Goal: Task Accomplishment & Management: Complete application form

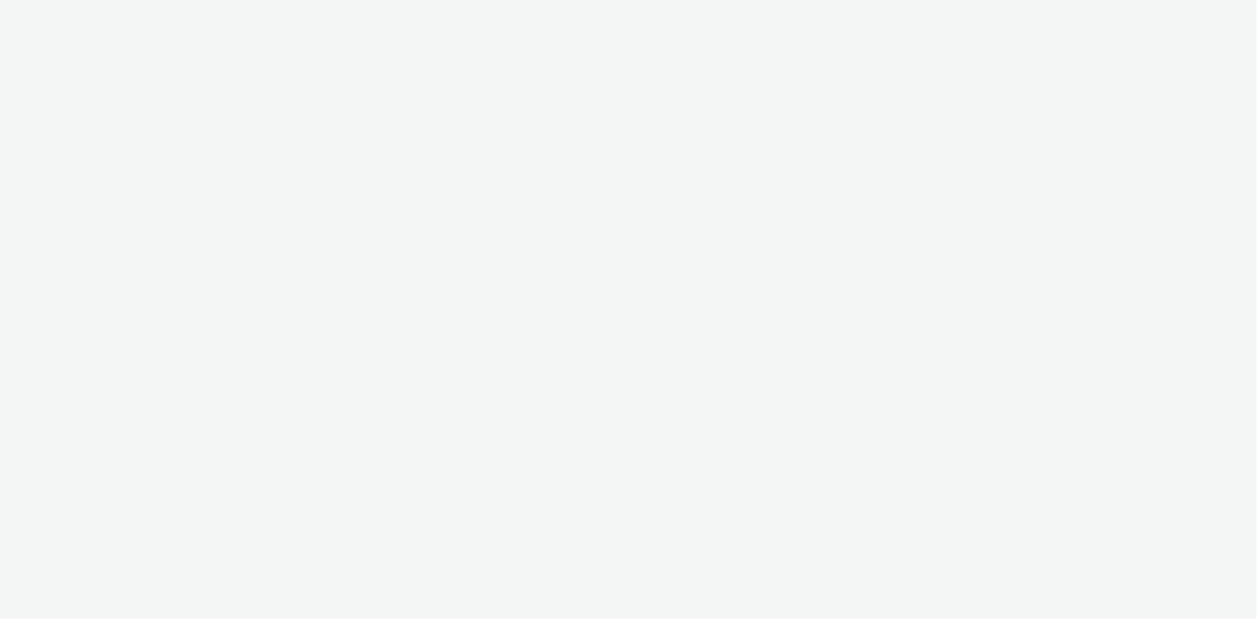
select select "d07aba32-d775-4fed-a722-f10c6504dd64"
select select "f97d6638-e0a1-4f7a-bf46-55015878e29e"
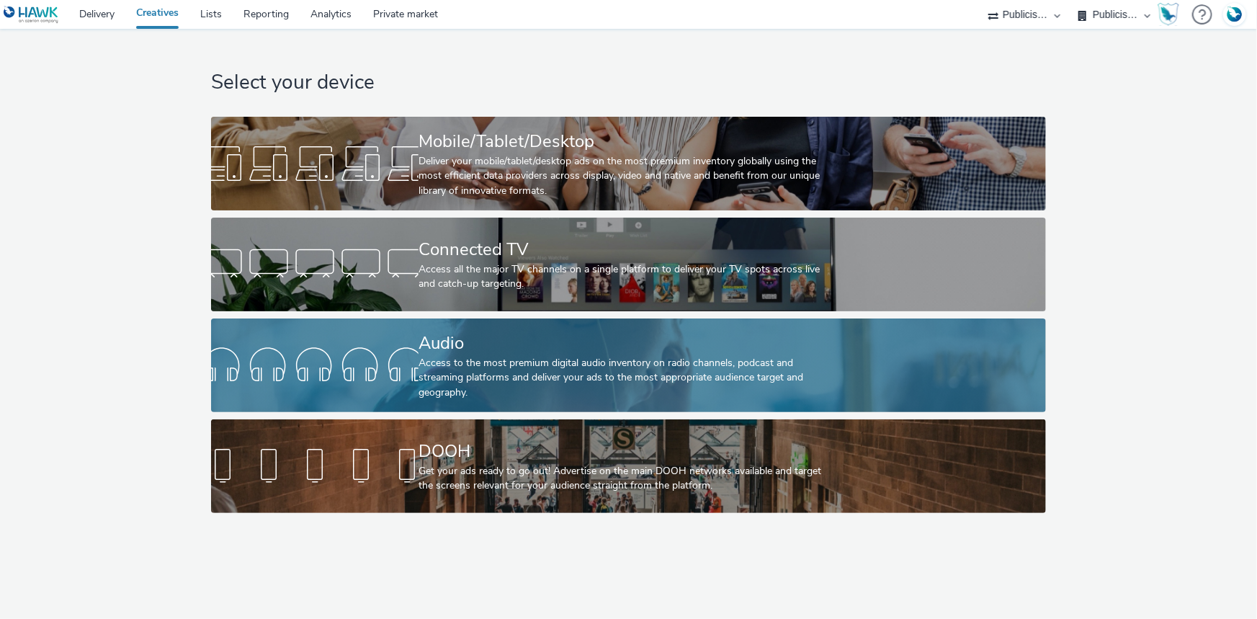
click at [485, 360] on div "Access to the most premium digital audio inventory on radio channels, podcast a…" at bounding box center [626, 378] width 414 height 44
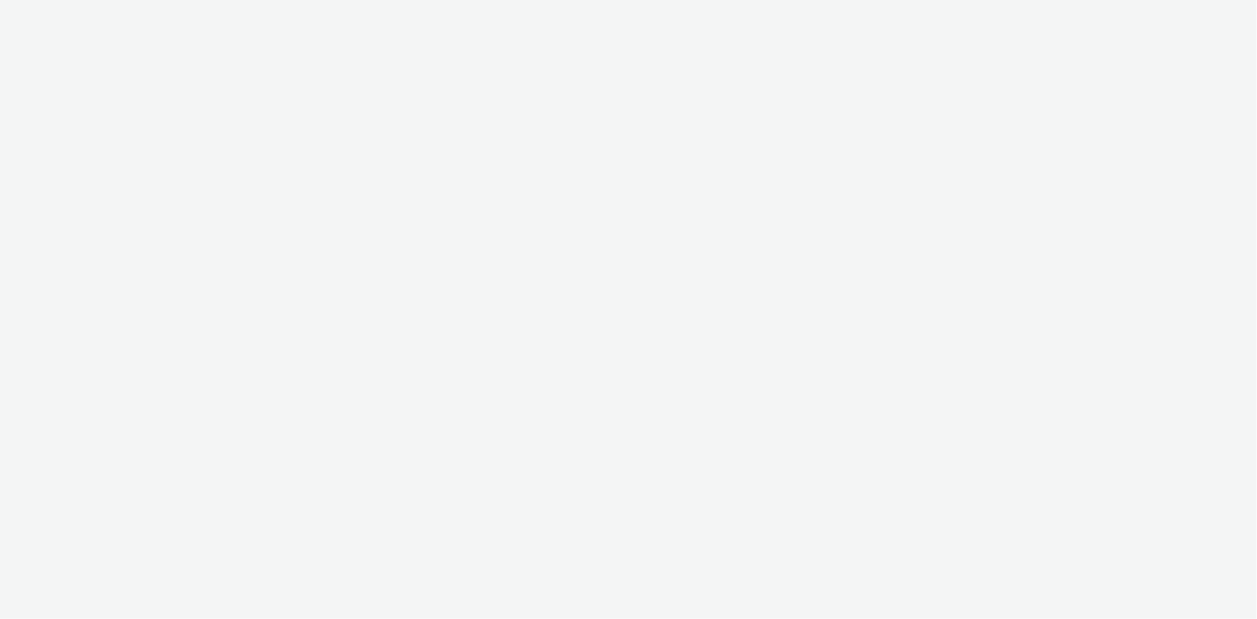
select select "d07aba32-d775-4fed-a722-f10c6504dd64"
select select "f97d6638-e0a1-4f7a-bf46-55015878e29e"
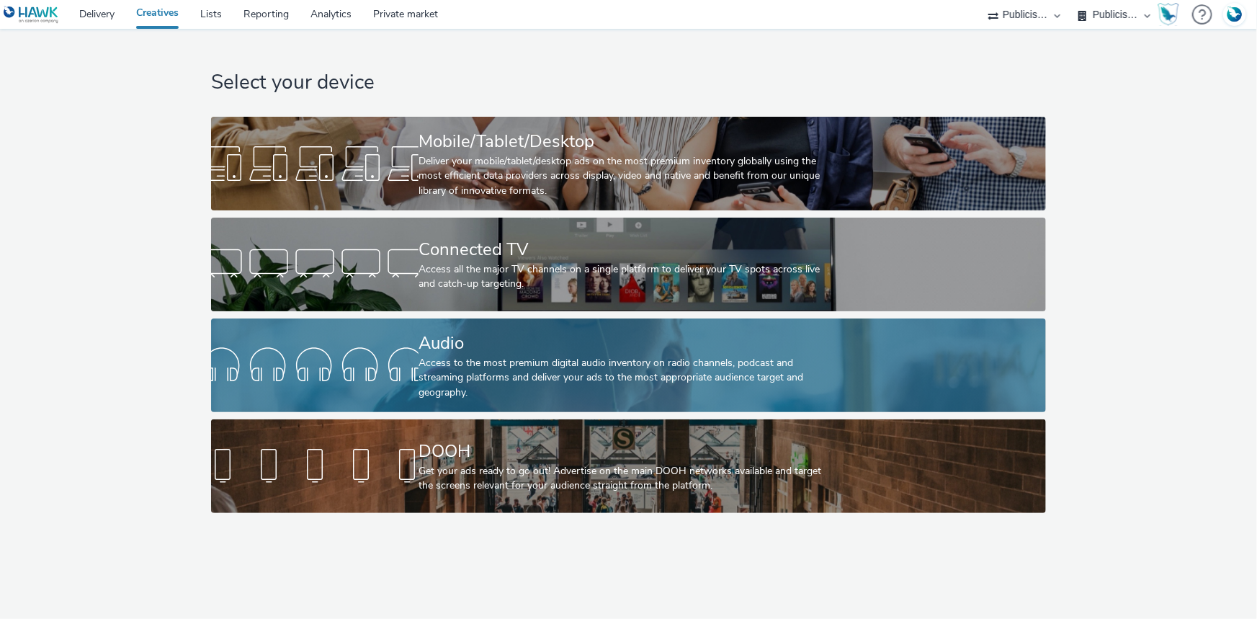
click at [345, 382] on div at bounding box center [315, 365] width 208 height 46
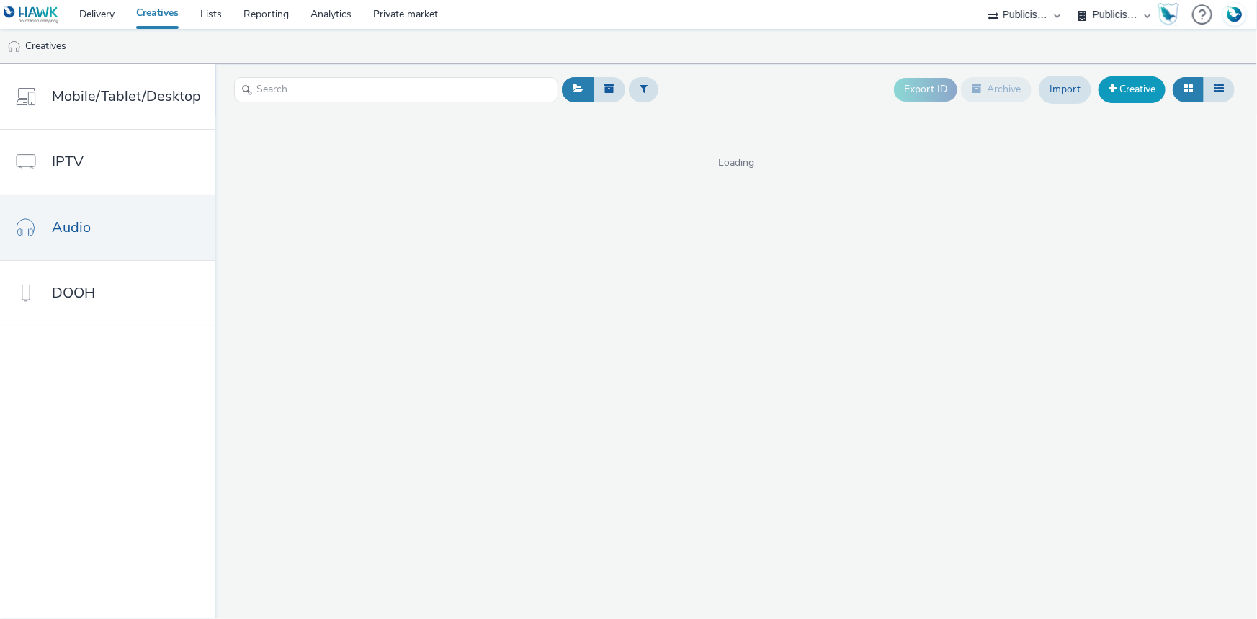
drag, startPoint x: 1120, startPoint y: 73, endPoint x: 1123, endPoint y: 86, distance: 13.5
click at [1123, 86] on header "Export ID Archive Import Creative" at bounding box center [736, 89] width 1042 height 51
click at [1127, 89] on link "Creative" at bounding box center [1132, 89] width 67 height 26
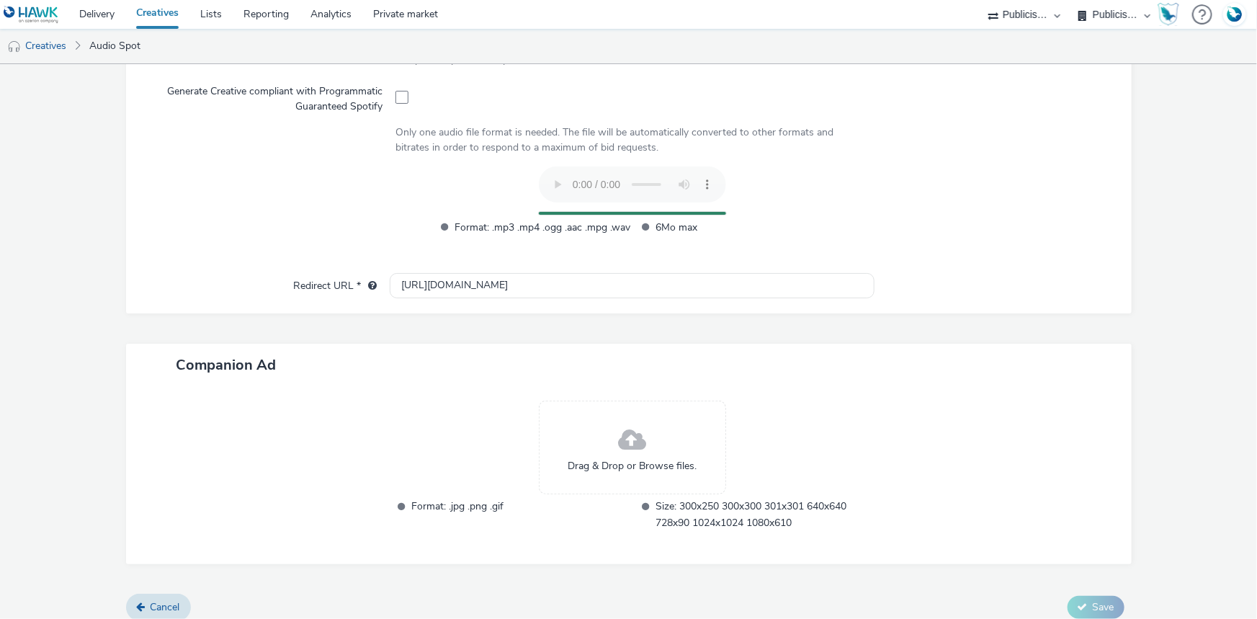
scroll to position [393, 0]
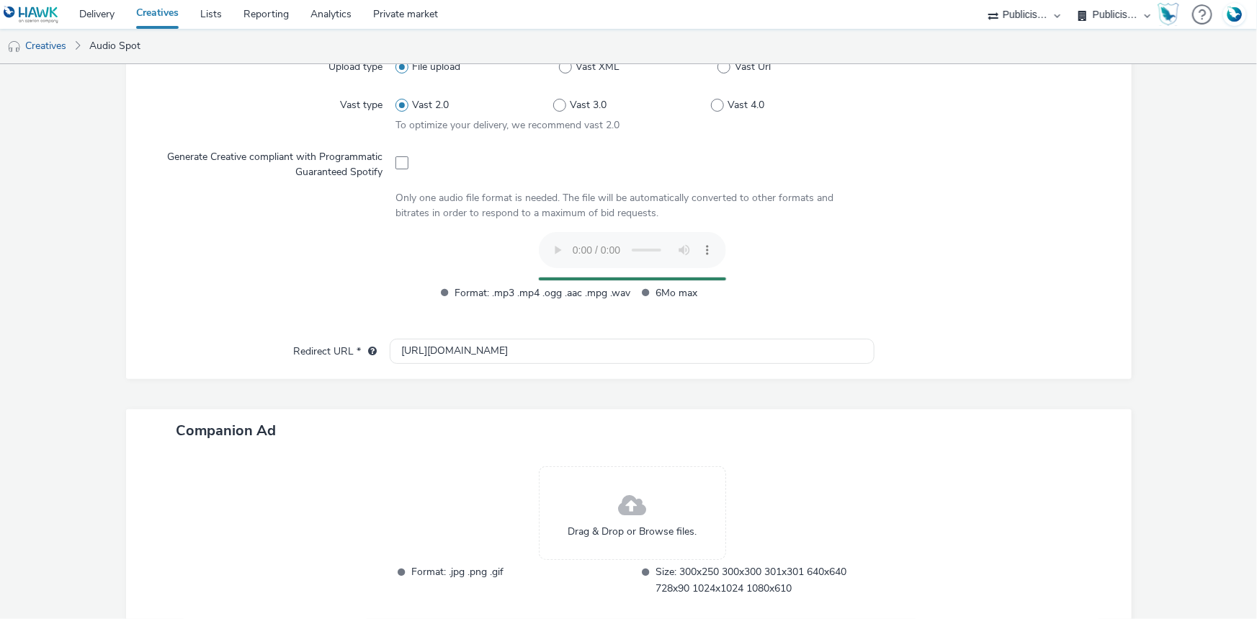
click at [408, 162] on div at bounding box center [632, 161] width 473 height 35
click at [396, 160] on span at bounding box center [402, 162] width 13 height 13
checkbox input "true"
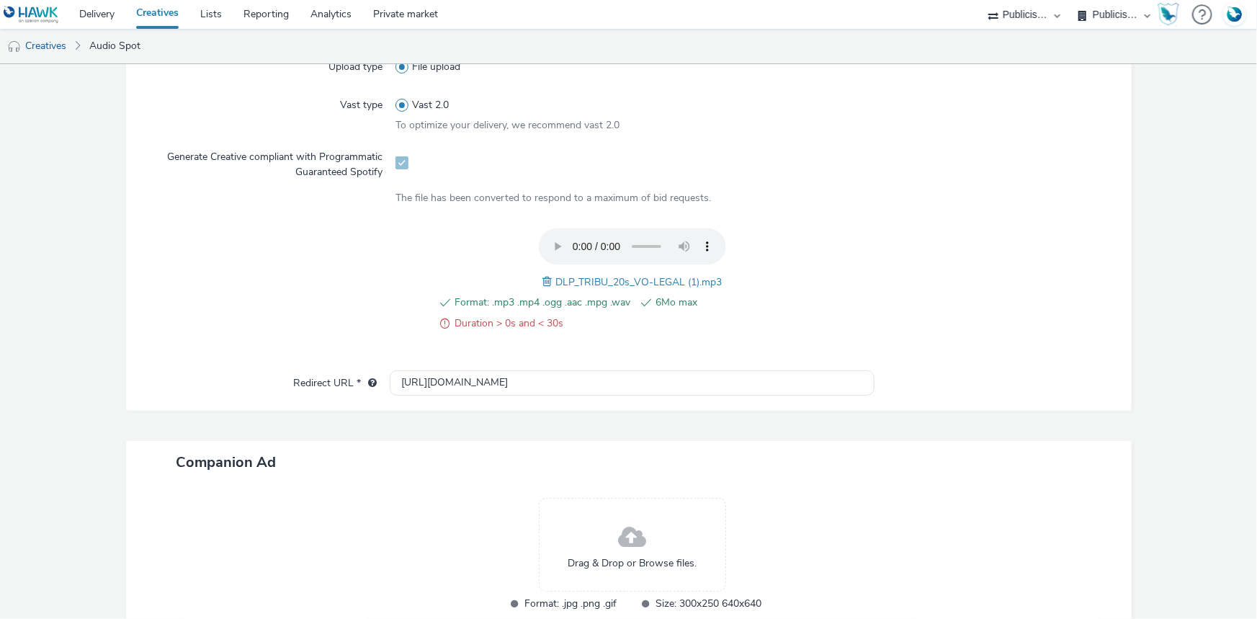
click at [543, 282] on span at bounding box center [549, 282] width 13 height 16
drag, startPoint x: 549, startPoint y: 274, endPoint x: 723, endPoint y: 276, distance: 173.7
click at [723, 276] on div "Format: .mp3 .mp4 .ogg .aac .mpg .wav 6Mo max Duration > 0s and < 30s DLP_TRIBU…" at bounding box center [632, 287] width 473 height 119
copy span "DLP_TRIBU_20s_VO-LEGAL (1).mp3"
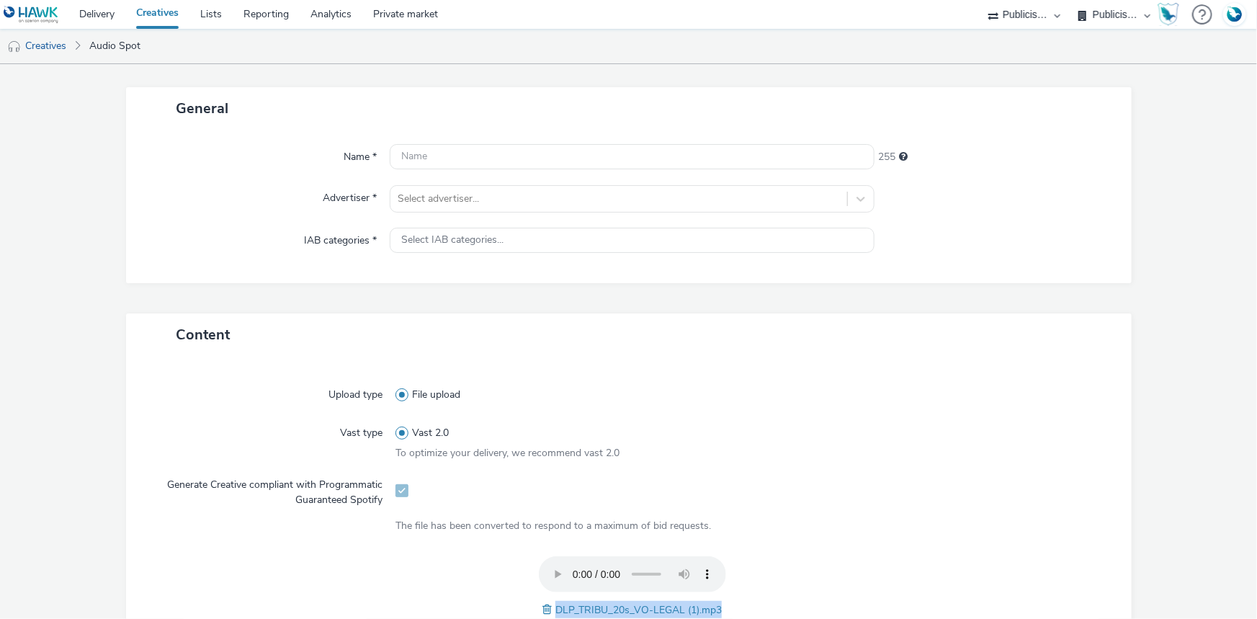
scroll to position [0, 0]
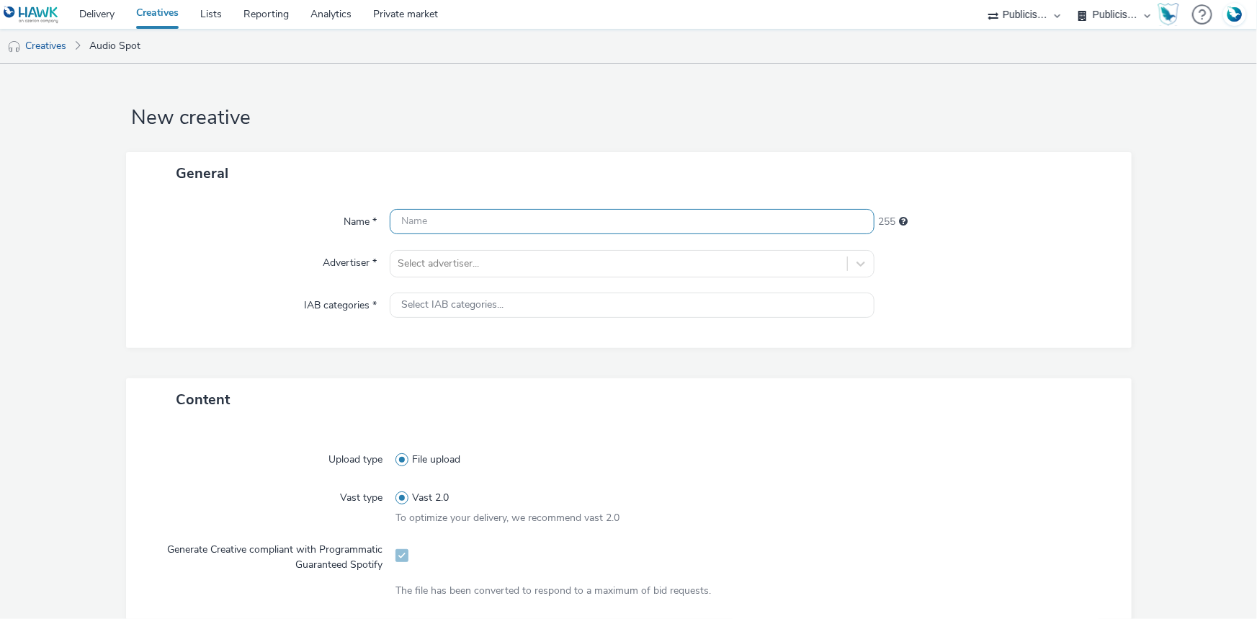
click at [468, 216] on input "text" at bounding box center [632, 221] width 485 height 25
paste input "DLP_TRIBU_20s_VO-LEGAL (1).mp3"
click at [540, 221] on input "DLP_TRIBU_20s_VO-LEGAL (1).mp3" at bounding box center [632, 221] width 485 height 25
click at [570, 222] on input "DLP_TRIBU_20s_VO-LEGAL.mp3" at bounding box center [632, 221] width 485 height 25
drag, startPoint x: 548, startPoint y: 223, endPoint x: 652, endPoint y: 226, distance: 103.8
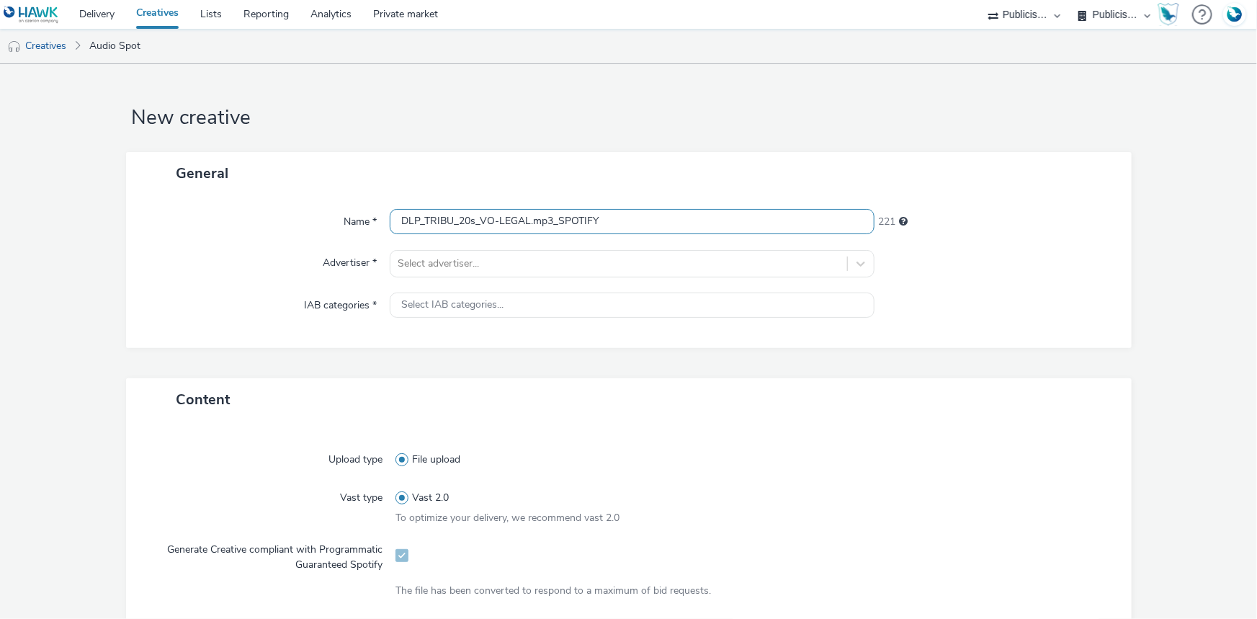
click at [652, 226] on input "DLP_TRIBU_20s_VO-LEGAL.mp3_SPOTIFY" at bounding box center [632, 221] width 485 height 25
click at [549, 225] on input "DLP_TRIBU_20s_VO-LEGAL.mp3_SPOTIFY" at bounding box center [632, 221] width 485 height 25
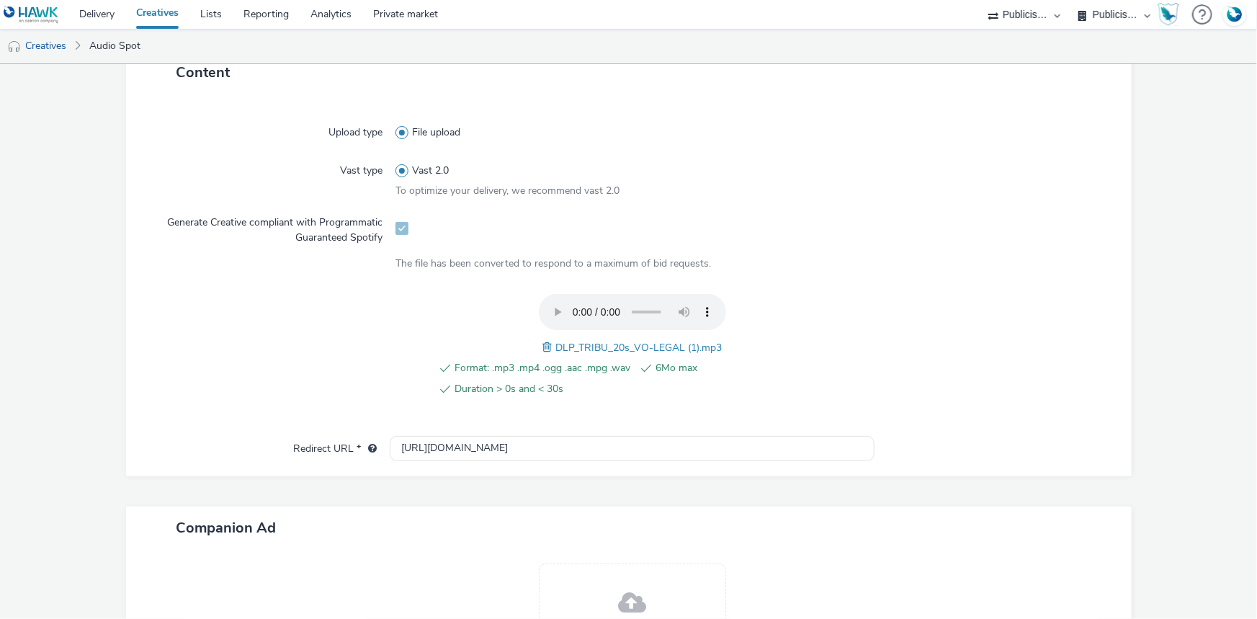
scroll to position [130, 0]
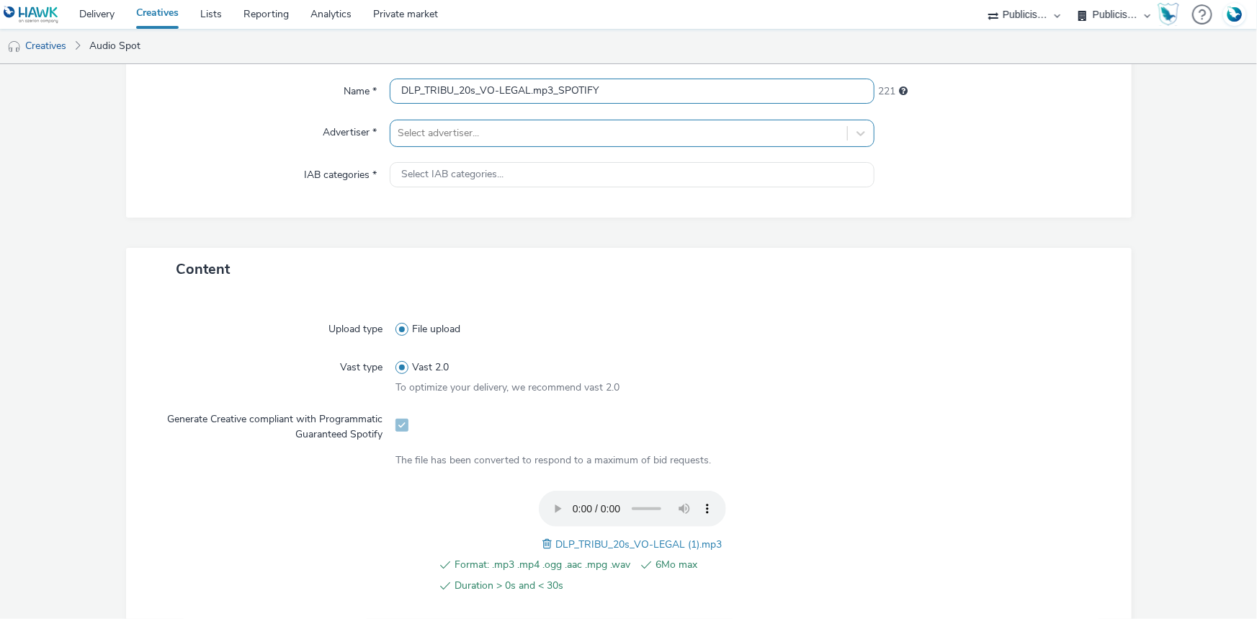
type input "DLP_TRIBU_20s_VO-LEGAL.mp3_SPOTIFY"
click at [418, 135] on div at bounding box center [619, 133] width 442 height 17
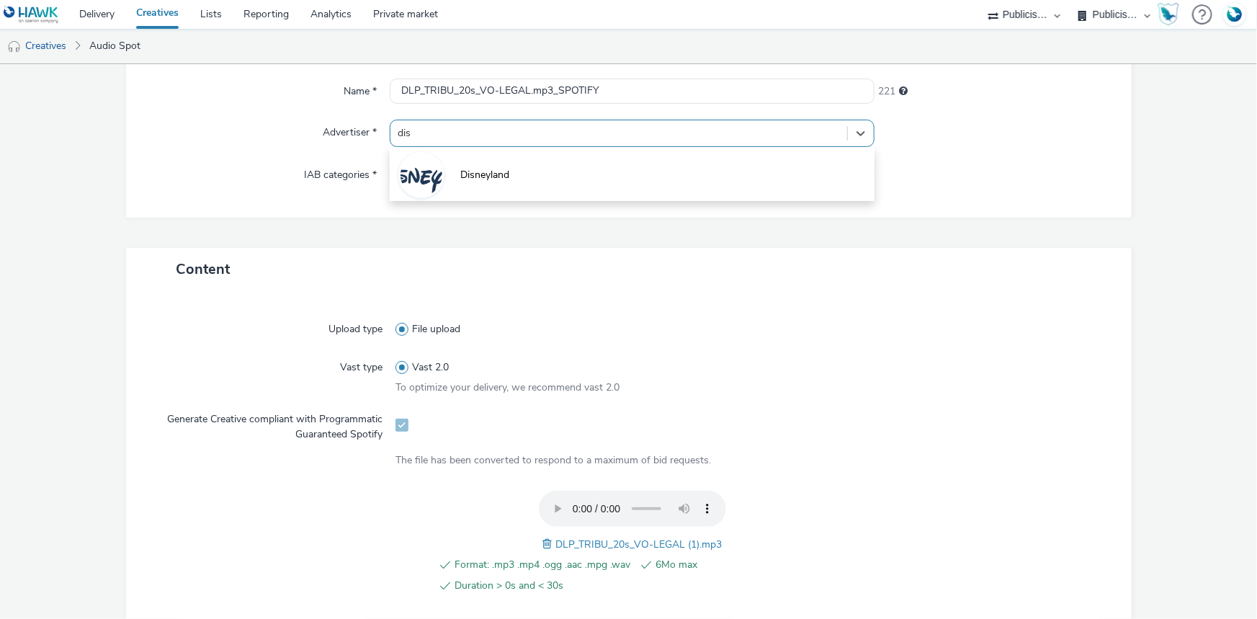
type input "disn"
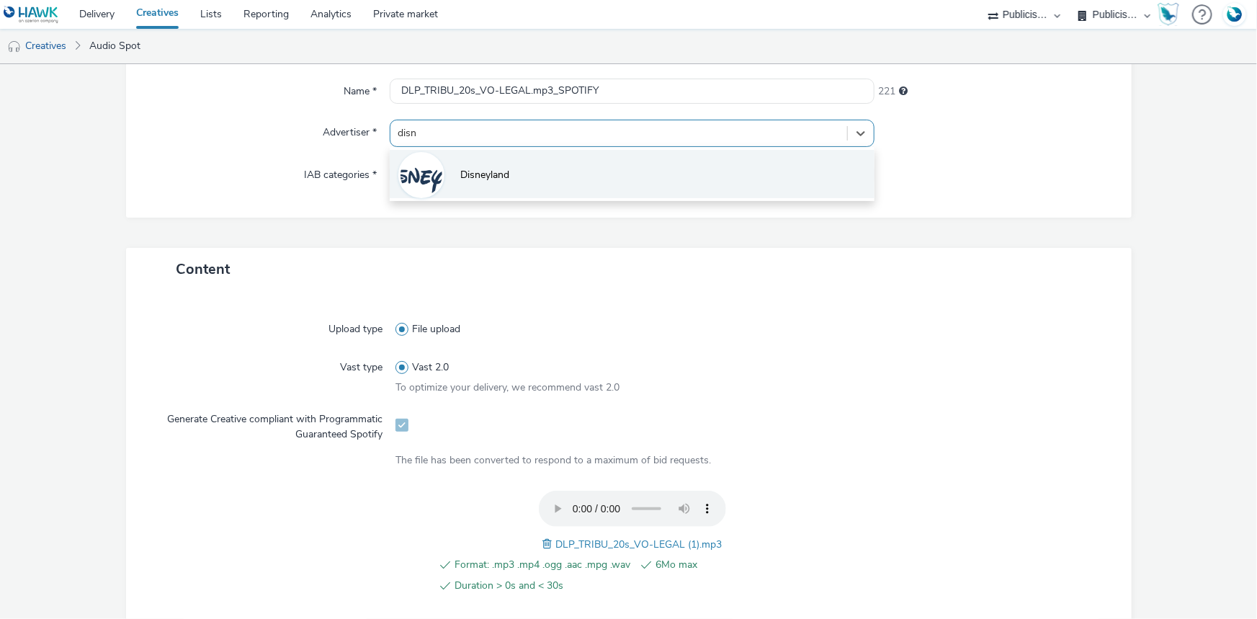
click at [485, 168] on span "Disneyland" at bounding box center [484, 175] width 49 height 14
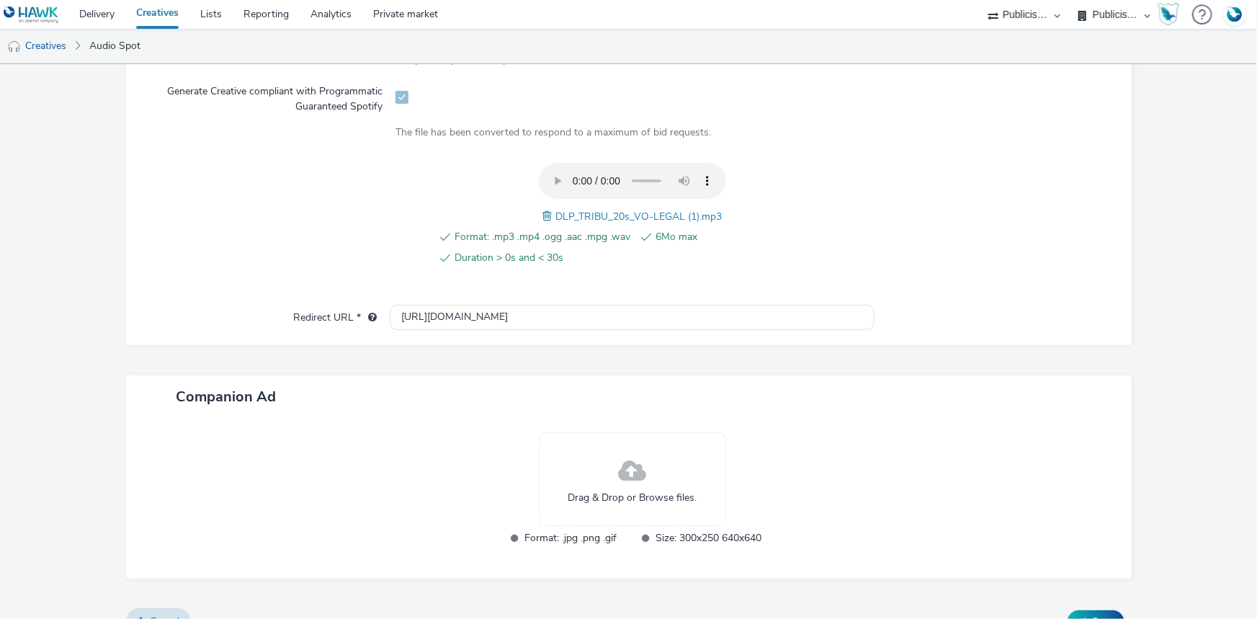
scroll to position [468, 0]
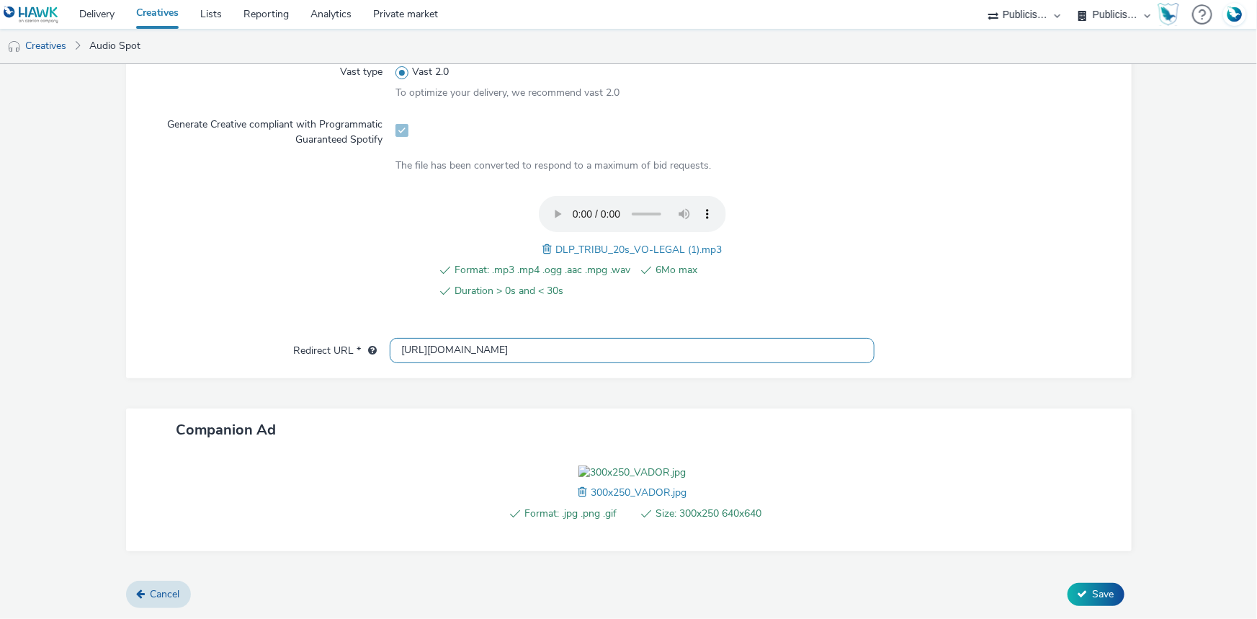
click at [540, 338] on input "http://disneylandparis.com" at bounding box center [632, 350] width 485 height 25
paste input "s://tickets.disneylandparis.com/fr-fr/tickets"
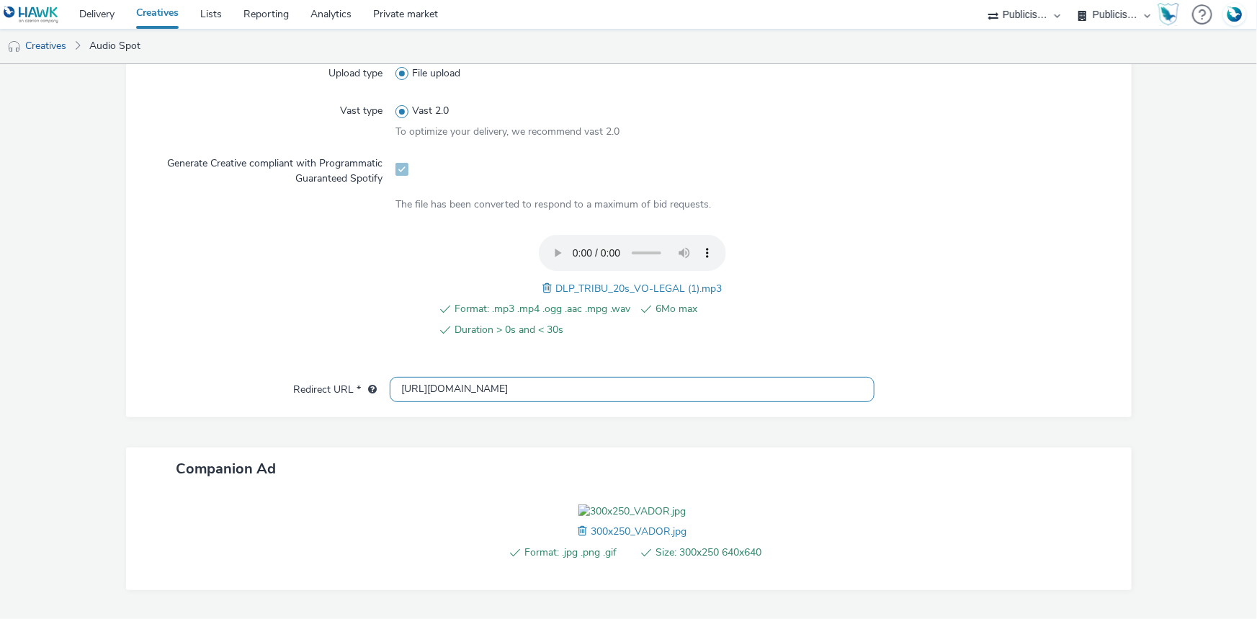
scroll to position [515, 0]
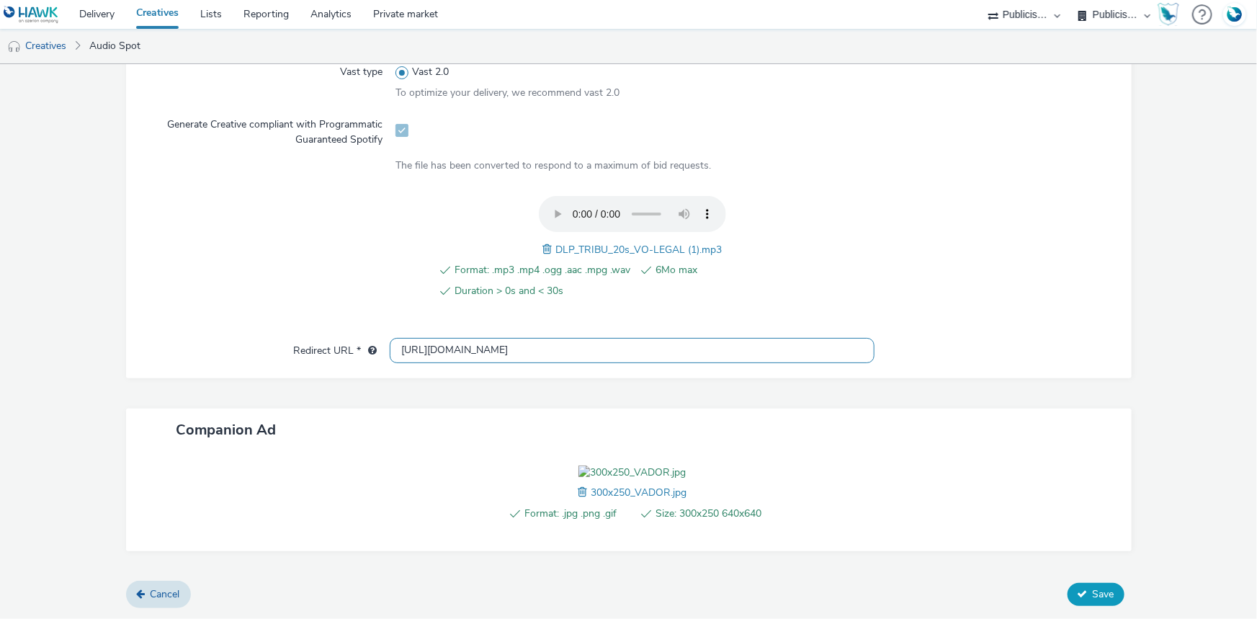
type input "https://tickets.disneylandparis.com/fr-fr/tickets"
click at [1082, 590] on button "Save" at bounding box center [1096, 594] width 57 height 23
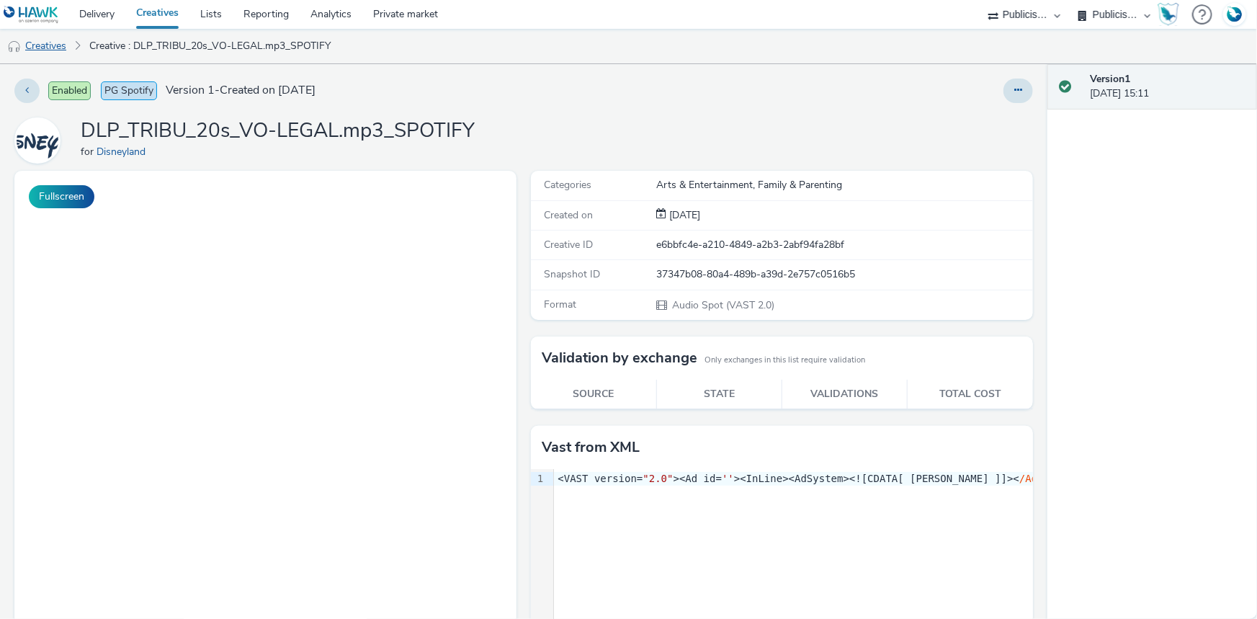
click at [39, 53] on link "Creatives" at bounding box center [36, 46] width 73 height 35
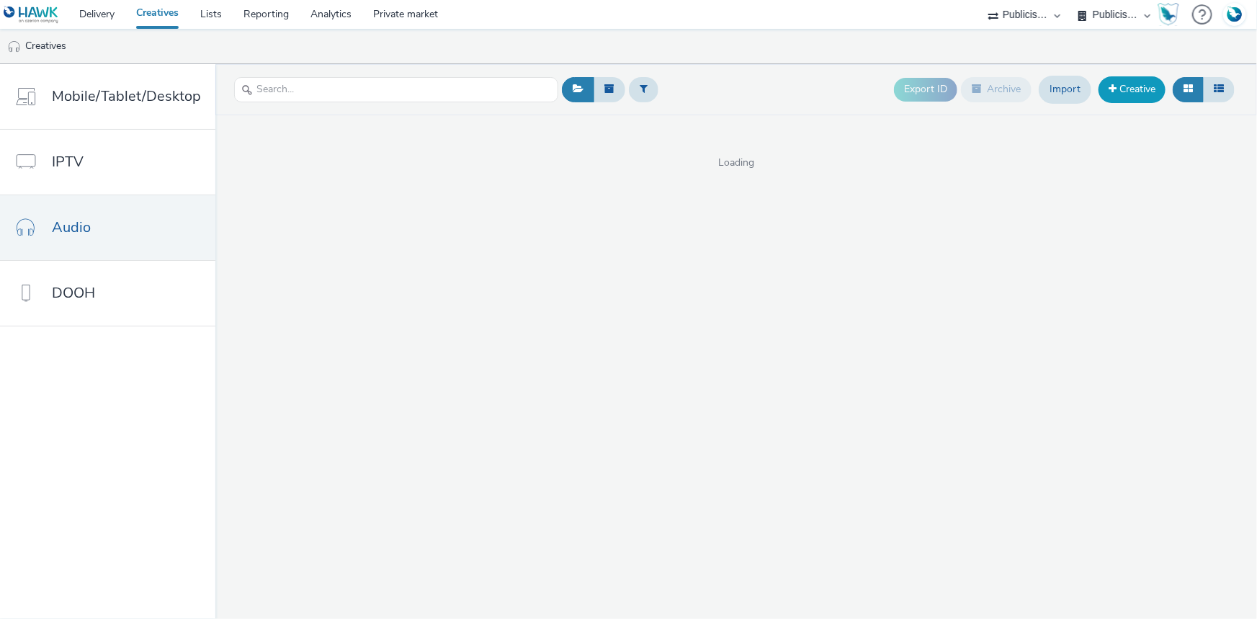
click at [1133, 94] on link "Creative" at bounding box center [1132, 89] width 67 height 26
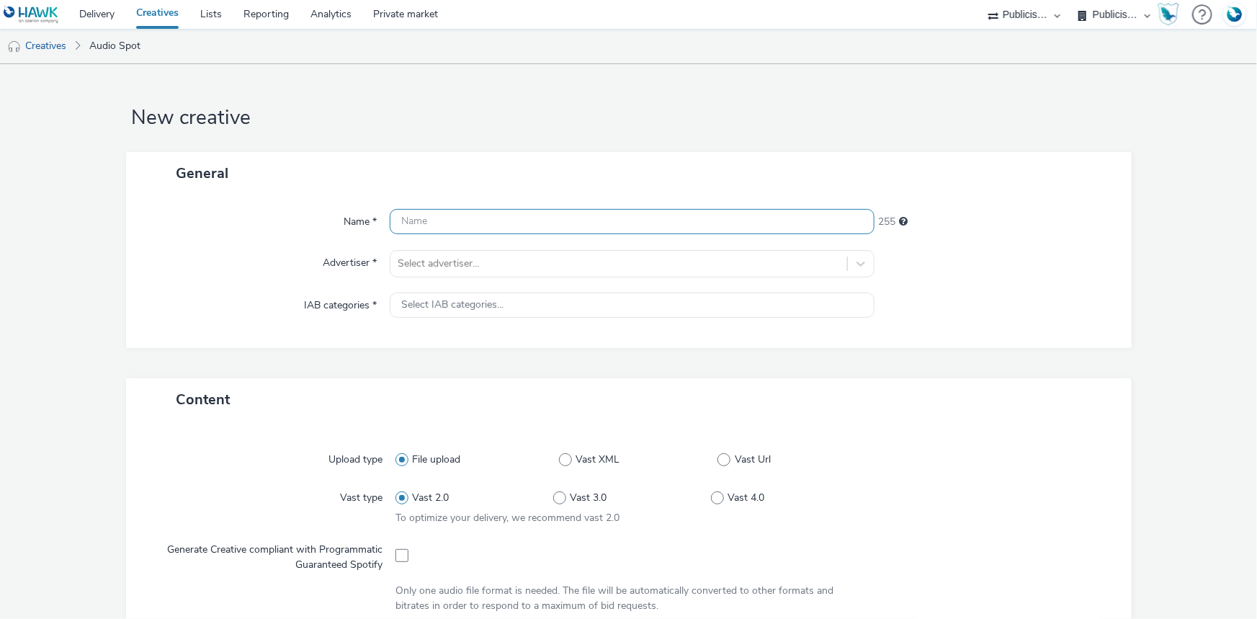
click at [424, 221] on input "text" at bounding box center [632, 221] width 485 height 25
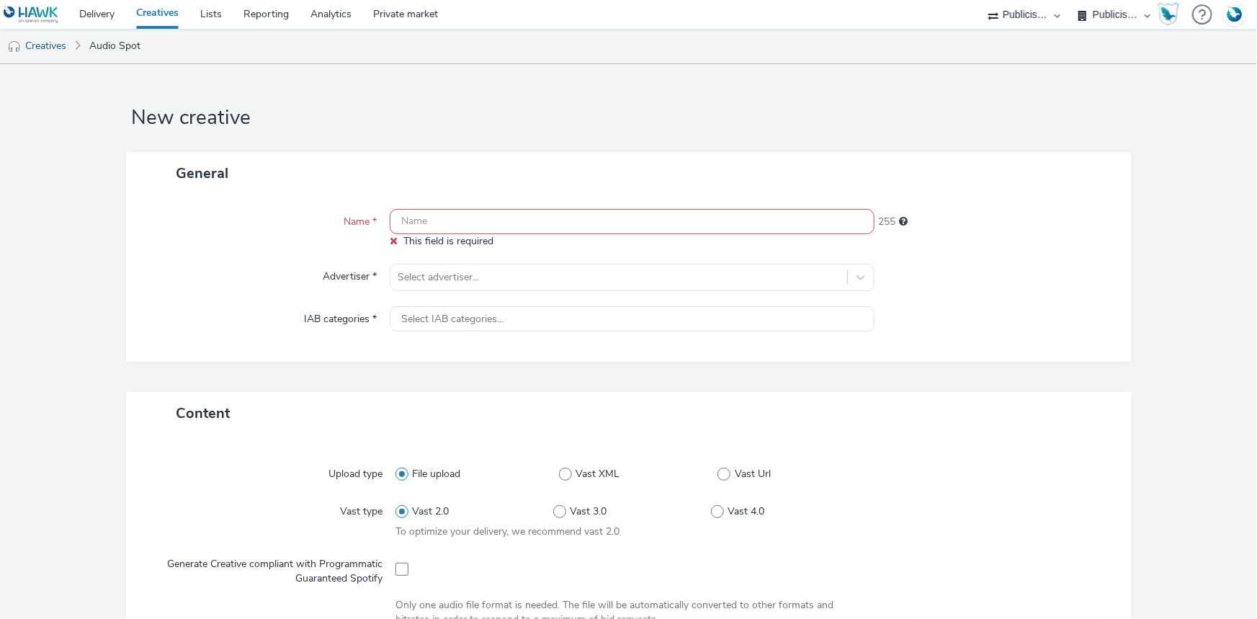
click at [466, 222] on input "text" at bounding box center [632, 221] width 485 height 25
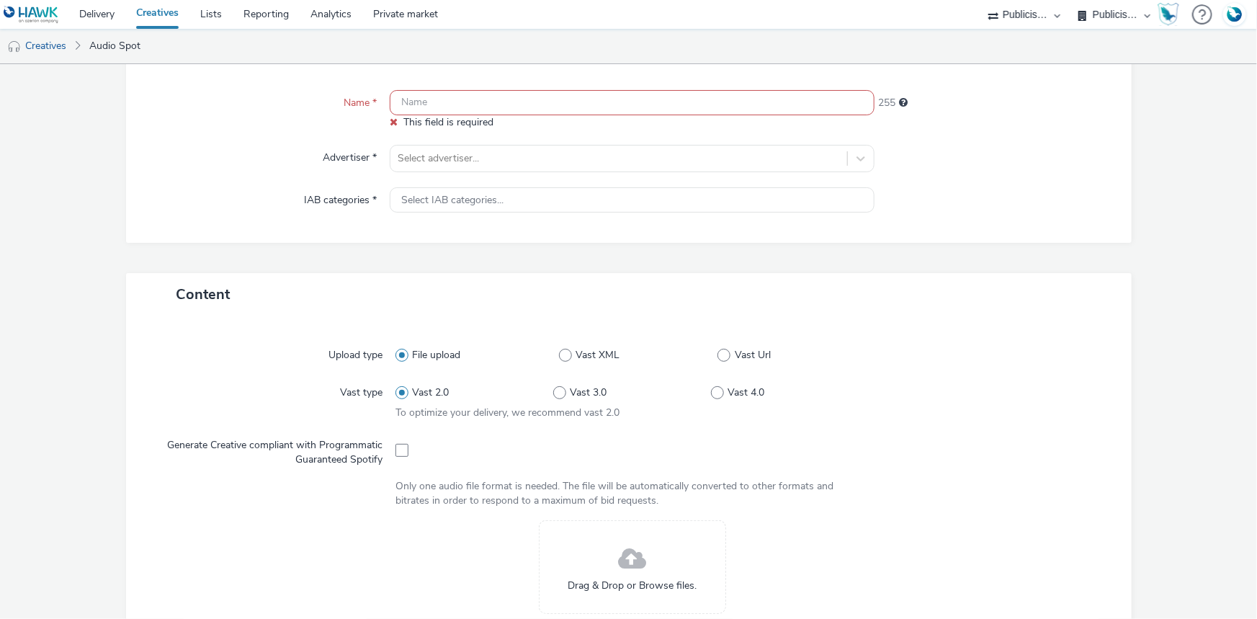
scroll to position [327, 0]
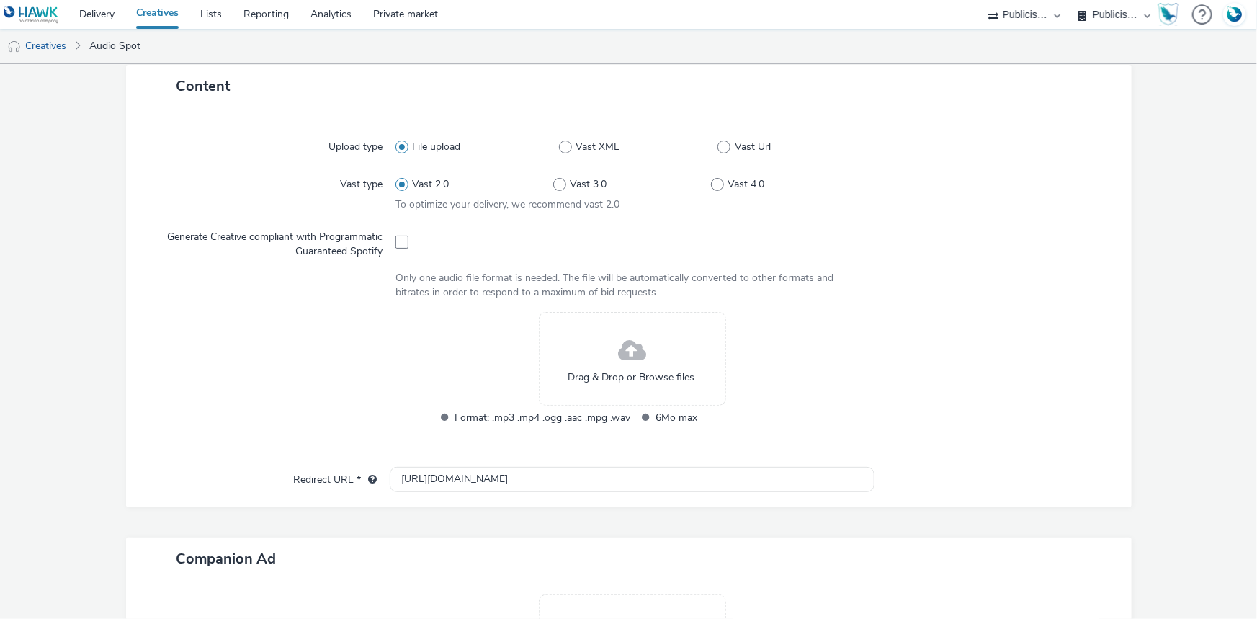
drag, startPoint x: 402, startPoint y: 242, endPoint x: 373, endPoint y: 143, distance: 102.8
click at [402, 242] on span at bounding box center [402, 242] width 13 height 13
checkbox input "true"
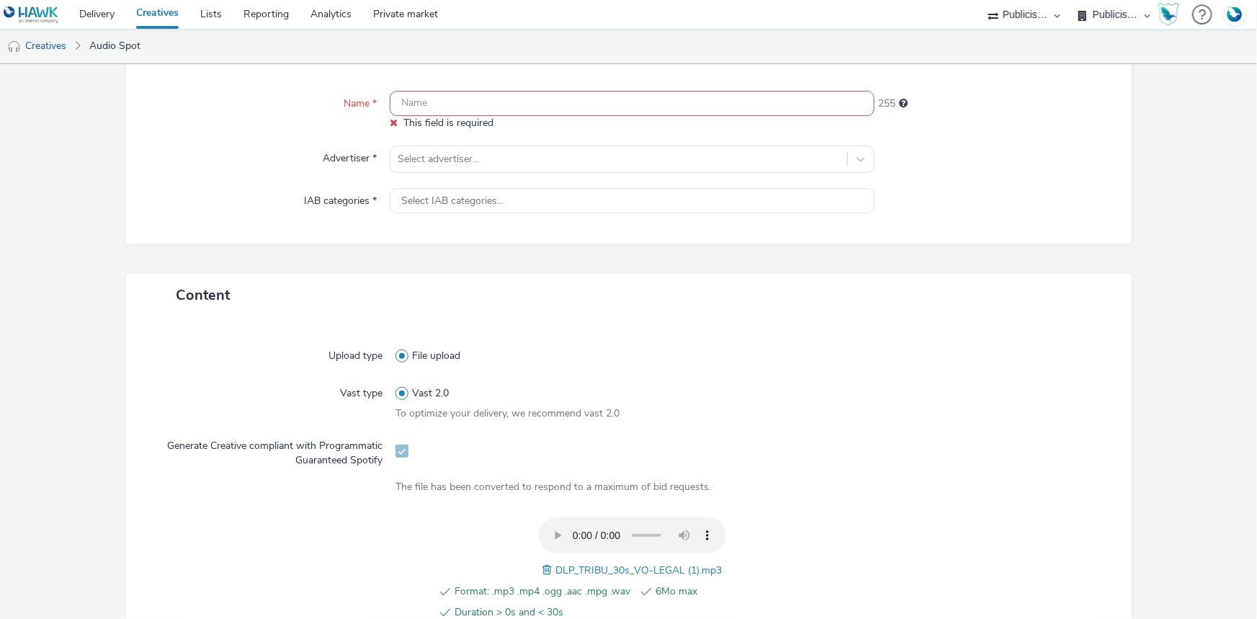
scroll to position [393, 0]
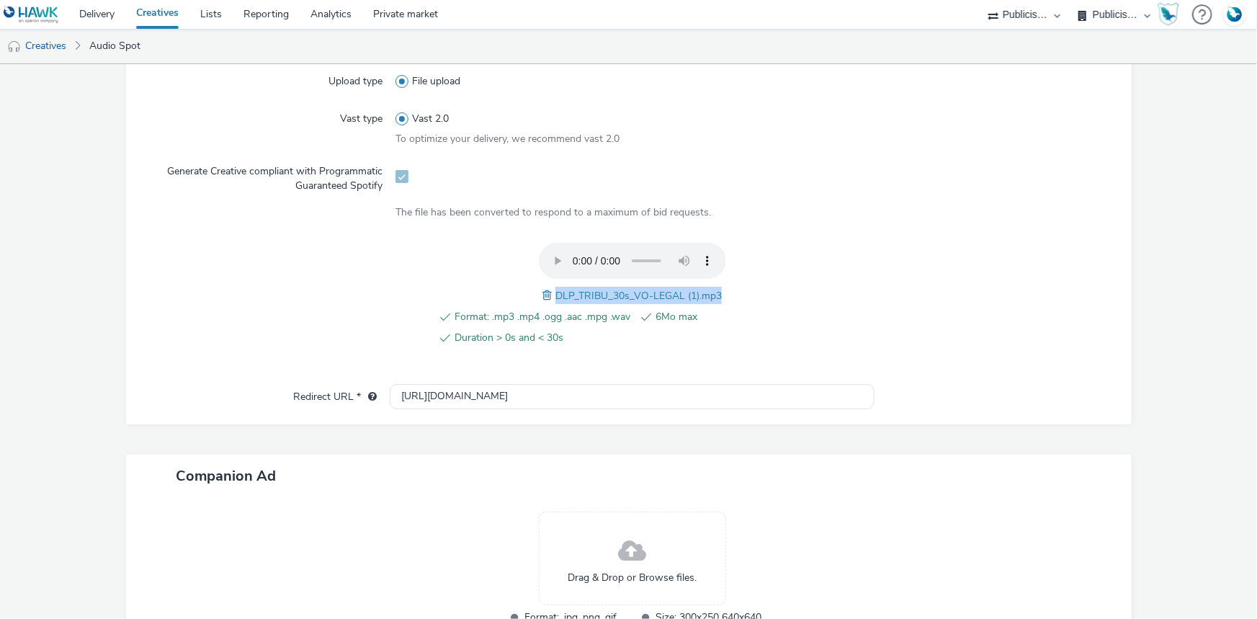
drag, startPoint x: 553, startPoint y: 288, endPoint x: 719, endPoint y: 290, distance: 165.7
click at [719, 290] on div "Format: .mp3 .mp4 .ogg .aac .mpg .wav 6Mo max Duration > 0s and < 30s DLP_TRIBU…" at bounding box center [632, 302] width 473 height 119
copy span "DLP_TRIBU_30s_VO-LEGAL (1).mp3"
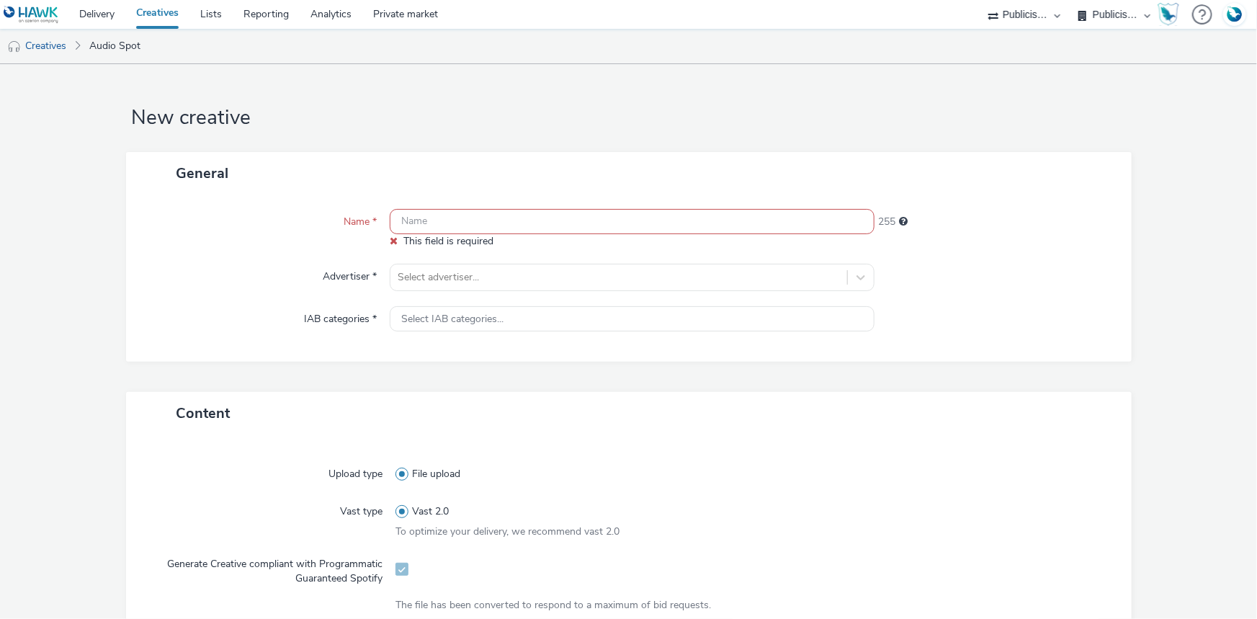
click at [445, 228] on input "text" at bounding box center [632, 221] width 485 height 25
paste input "DLP_TRIBU_30s_VO-LEGAL (1).mp3"
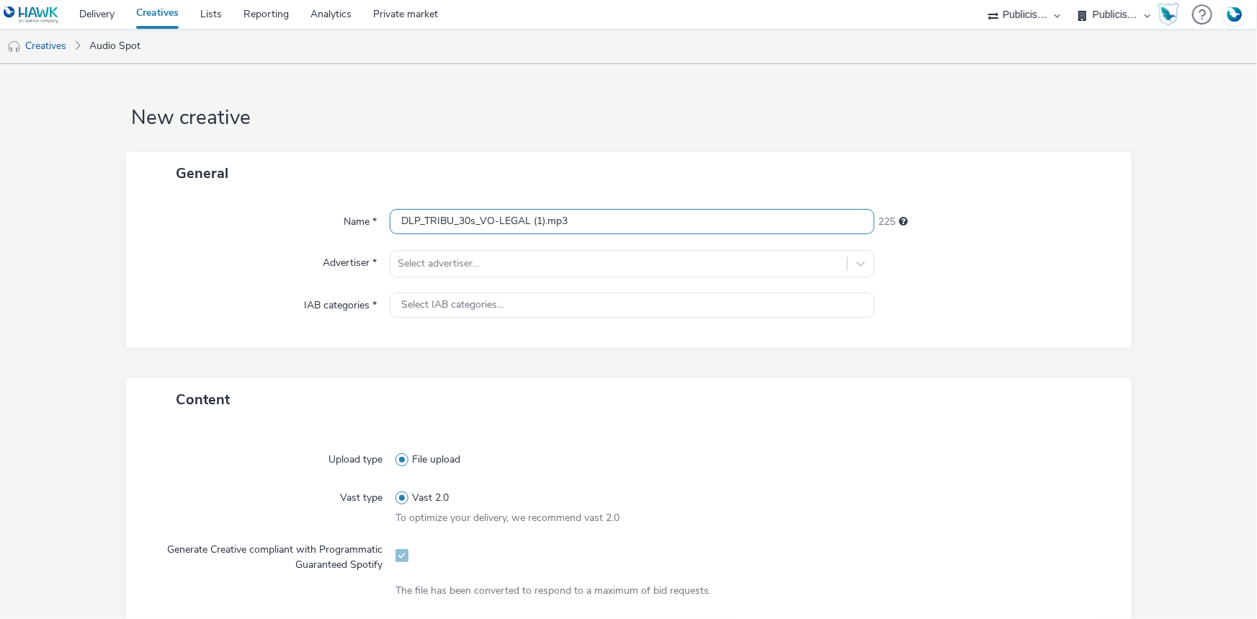
click at [541, 223] on input "DLP_TRIBU_30s_VO-LEGAL (1).mp3" at bounding box center [632, 221] width 485 height 25
click at [589, 209] on input "DLP_TRIBU_30s_VO-LEGAL.mp3" at bounding box center [632, 221] width 485 height 25
drag, startPoint x: 553, startPoint y: 226, endPoint x: 627, endPoint y: 223, distance: 74.2
click at [627, 223] on input "DLP_TRIBU_30s_VO-LEGAL.mp3_SPOTIFY" at bounding box center [632, 221] width 485 height 25
type input "DLP_TRIBU_30s_VO-LEGAL.mp3_SPOTIFY"
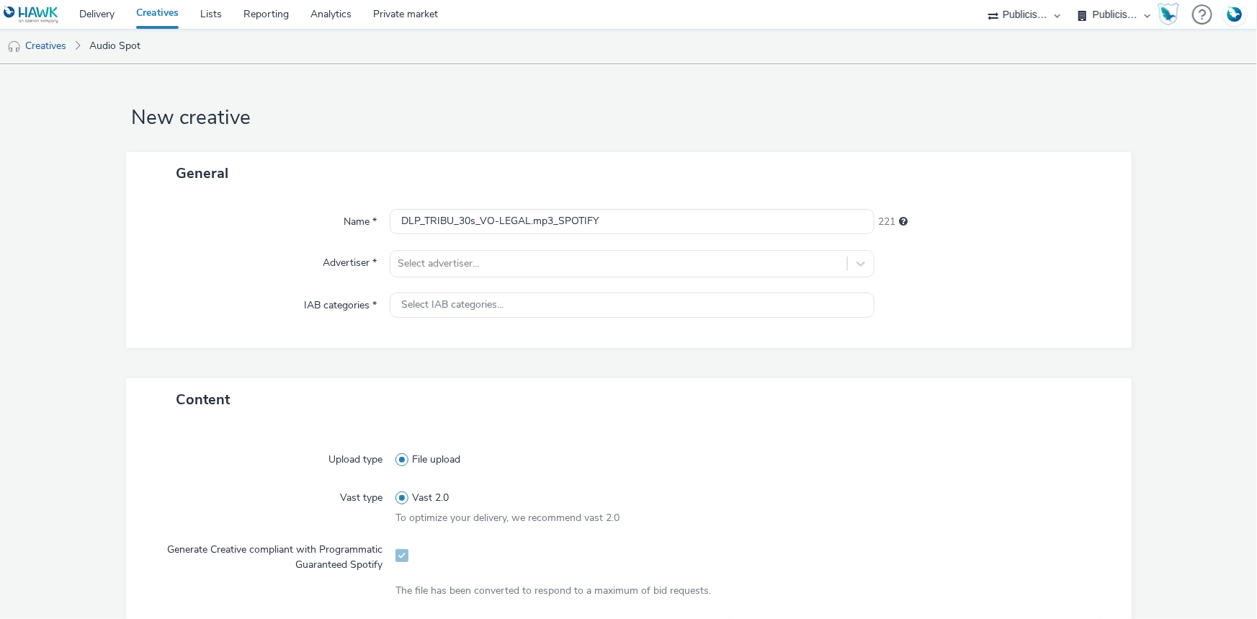
click at [625, 166] on div "General" at bounding box center [629, 173] width 1006 height 43
click at [461, 269] on div at bounding box center [619, 263] width 442 height 17
type input "dis"
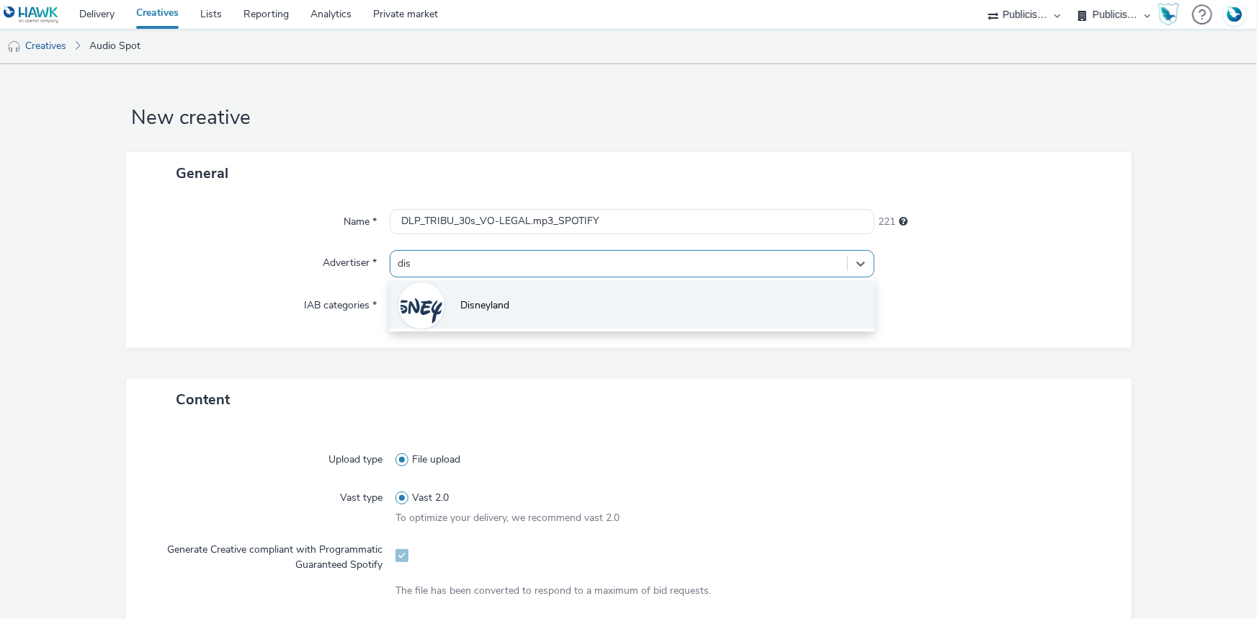
click at [473, 301] on span "Disneyland" at bounding box center [484, 305] width 49 height 14
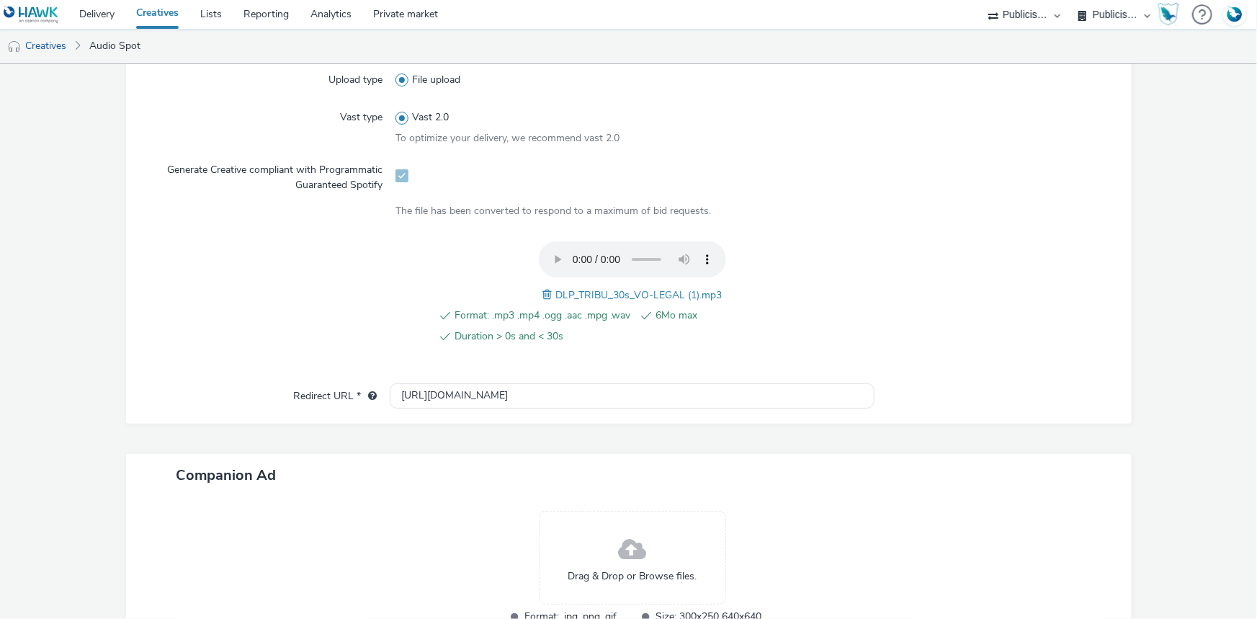
scroll to position [393, 0]
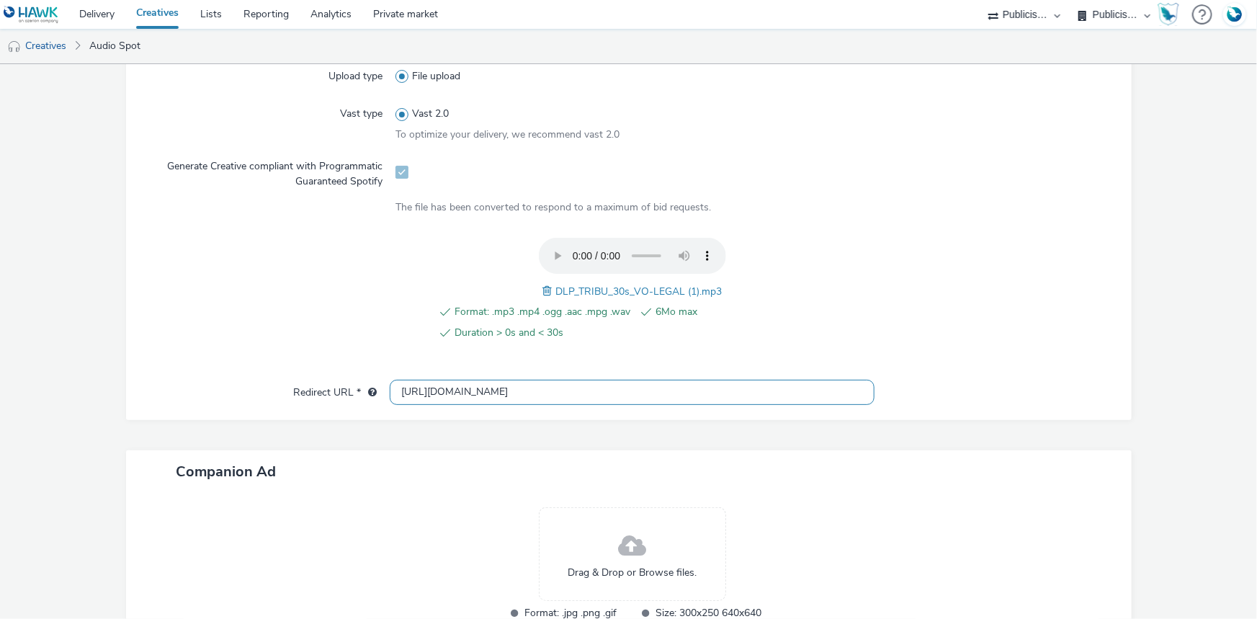
drag, startPoint x: 551, startPoint y: 385, endPoint x: 333, endPoint y: 393, distance: 218.5
click at [333, 393] on div "Redirect URL * http://disneylandparis.com" at bounding box center [629, 393] width 977 height 26
paste input "https://tickets.disneylandparis.com/fr-fr/tickets"
type input "https://tickets.disneylandparis.com/fr-fr/tickets"
drag, startPoint x: 550, startPoint y: 280, endPoint x: 718, endPoint y: 282, distance: 168.6
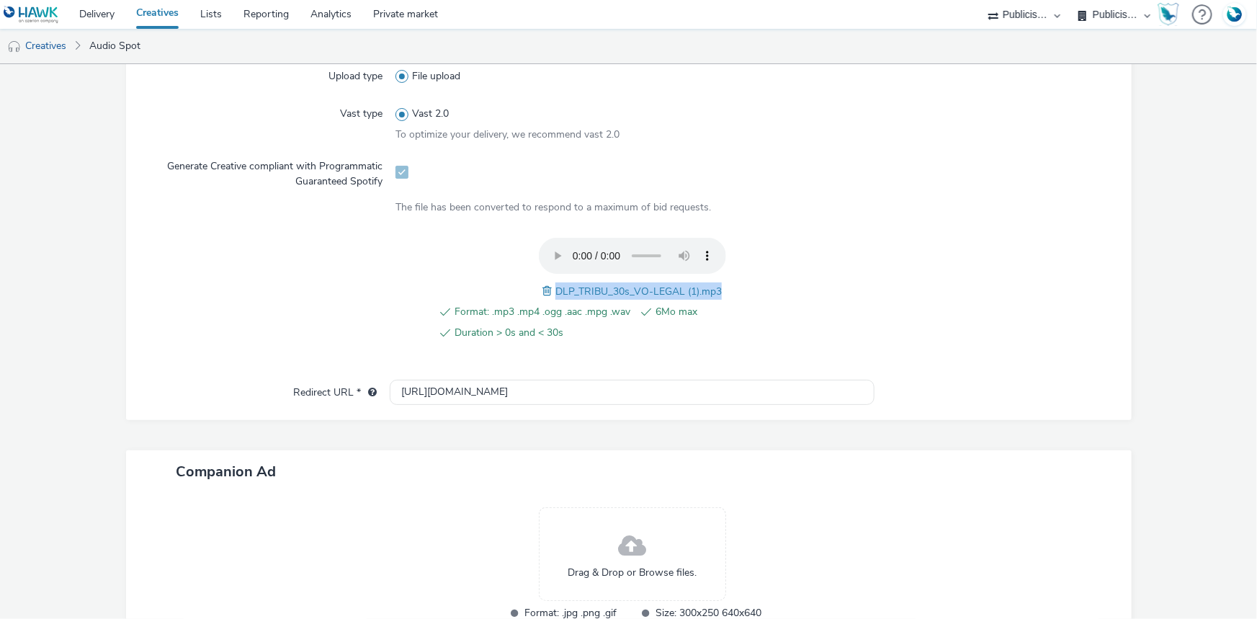
click at [718, 282] on div "Format: .mp3 .mp4 .ogg .aac .mpg .wav 6Mo max Duration > 0s and < 30s DLP_TRIBU…" at bounding box center [632, 297] width 473 height 119
copy span "DLP_TRIBU_30s_VO-LEGAL (1).mp3"
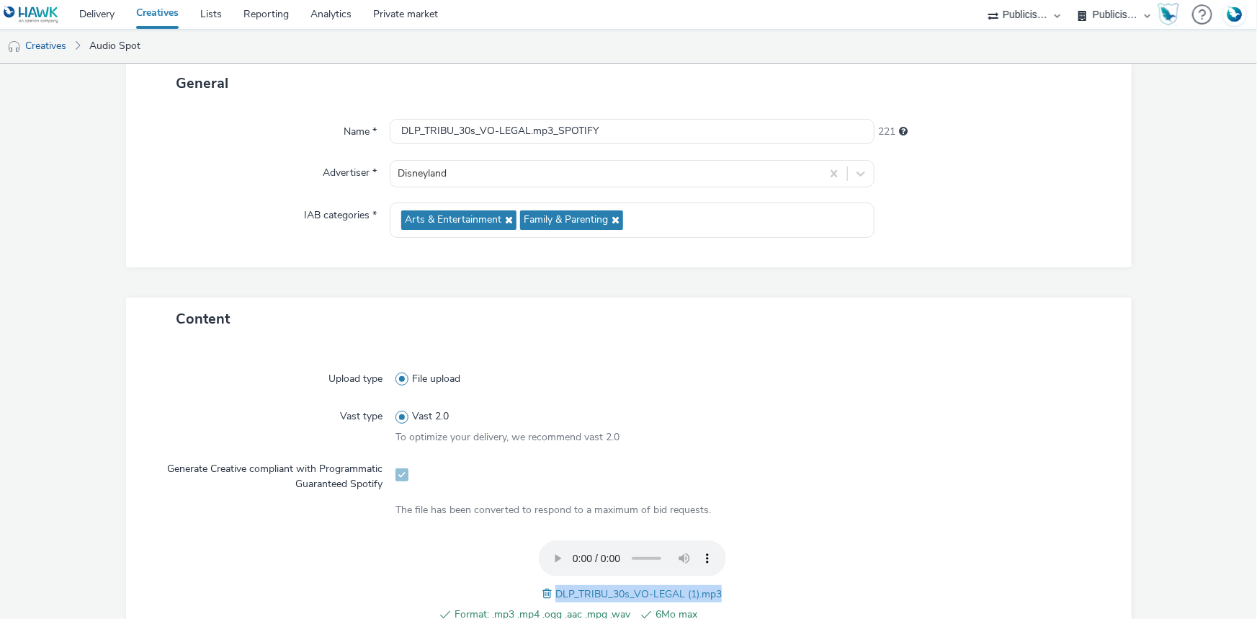
scroll to position [65, 0]
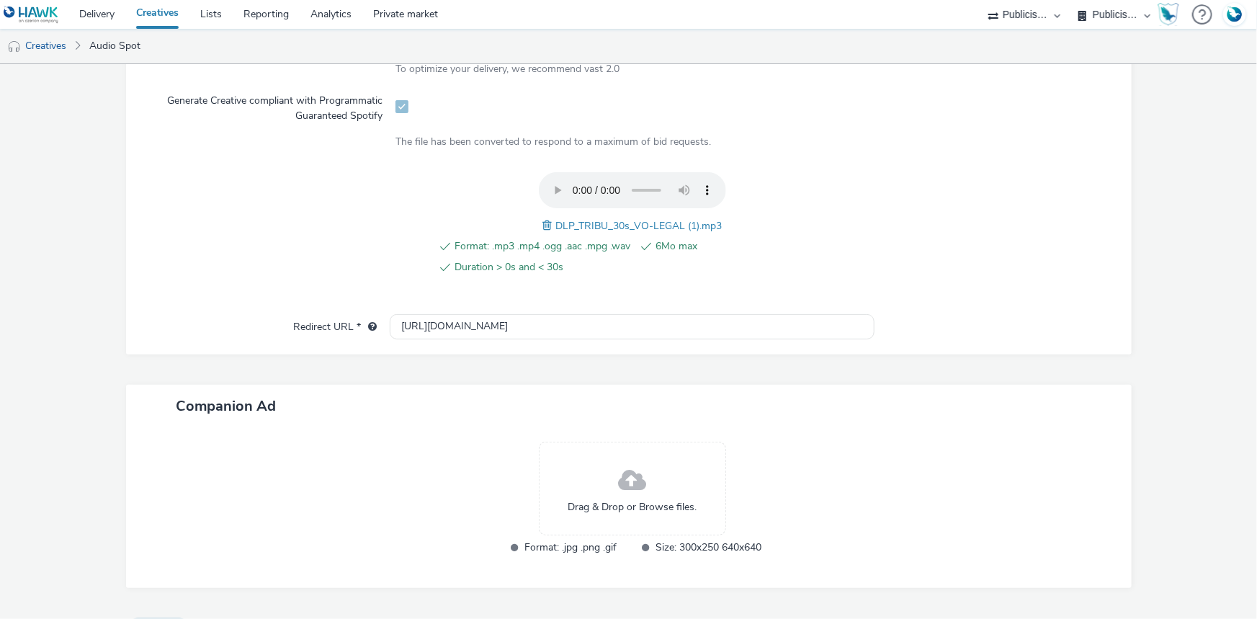
click at [932, 343] on div "Upload type File upload Vast type Vast 2.0 To optimize your delivery, we recomm…" at bounding box center [629, 163] width 1006 height 383
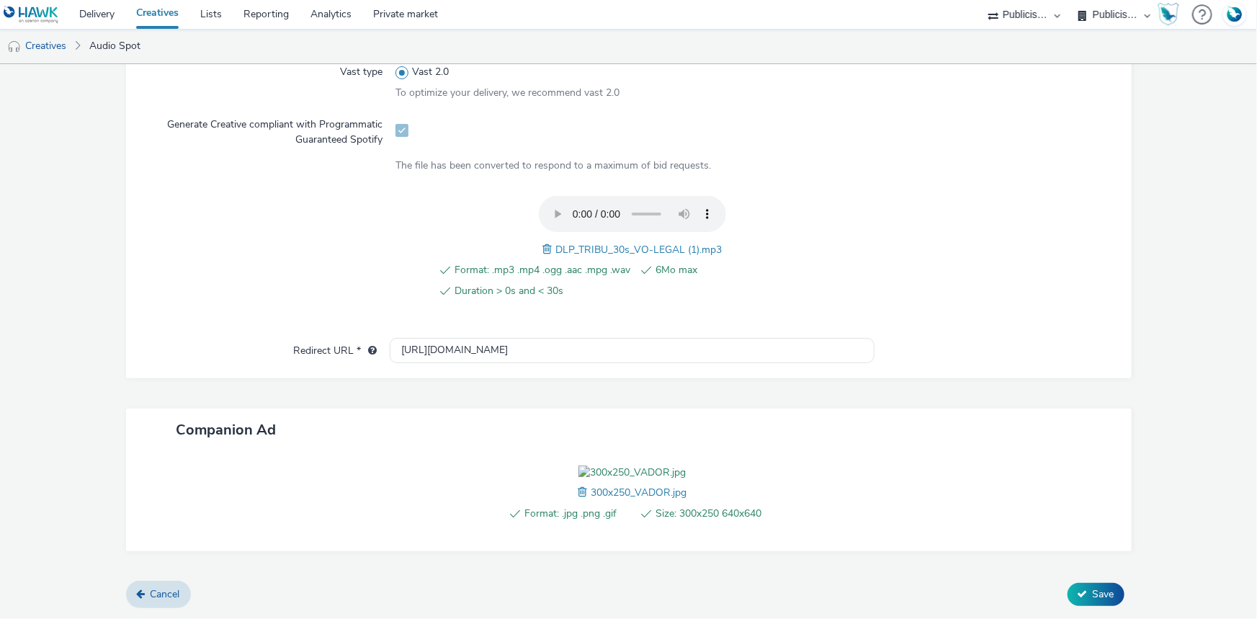
scroll to position [515, 0]
click at [1102, 594] on span "Save" at bounding box center [1104, 594] width 22 height 14
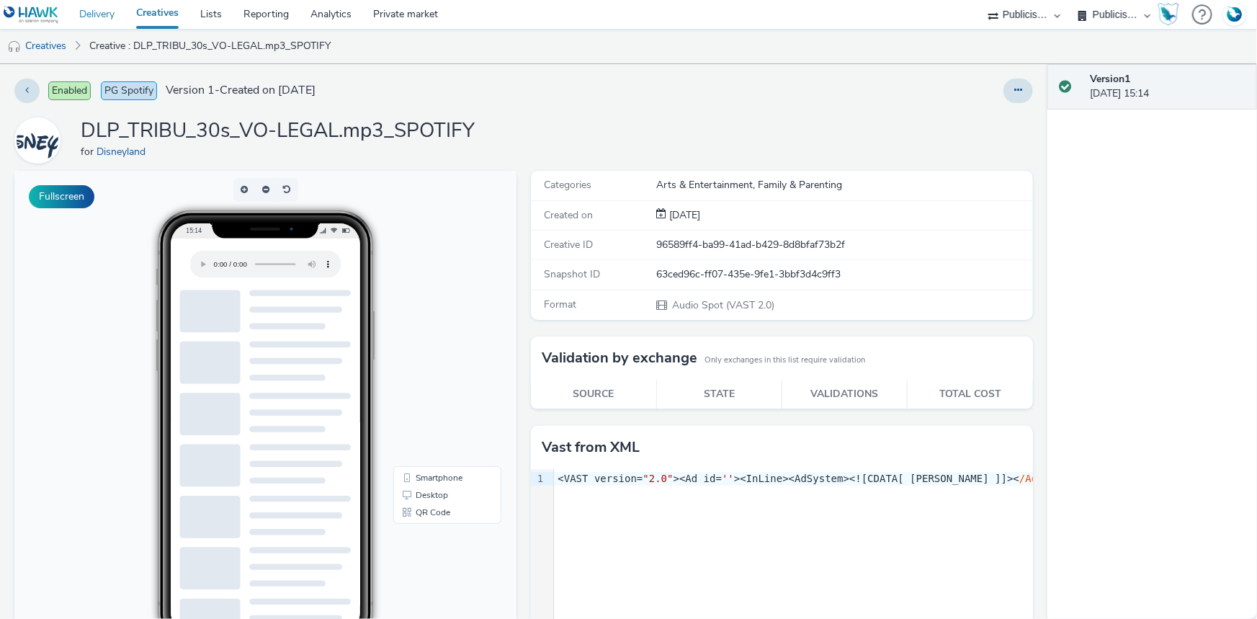
click at [79, 20] on link "Delivery" at bounding box center [96, 14] width 57 height 29
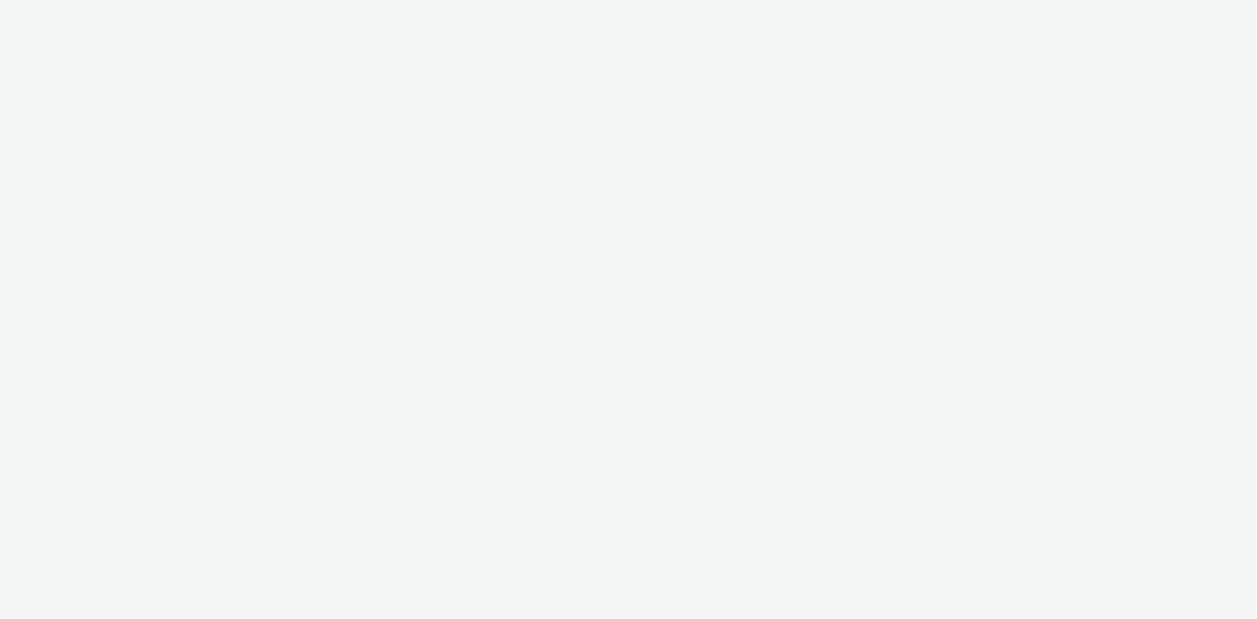
select select "d07aba32-d775-4fed-a722-f10c6504dd64"
select select "f97d6638-e0a1-4f7a-bf46-55015878e29e"
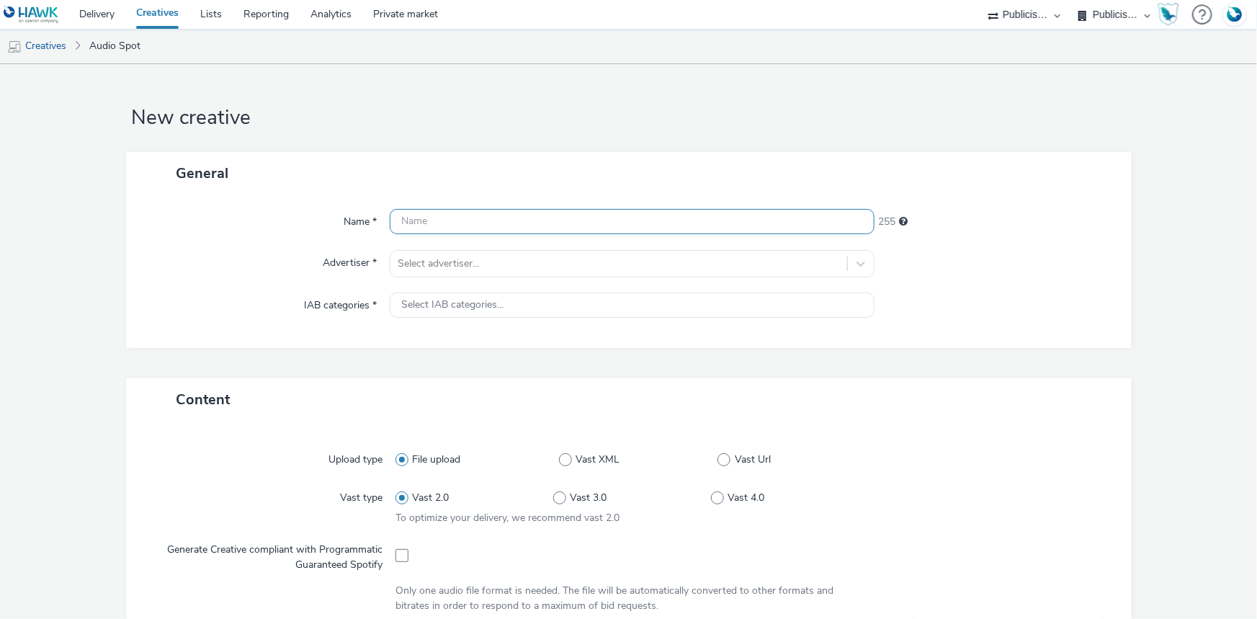
click at [457, 225] on input "text" at bounding box center [632, 221] width 485 height 25
paste input "_SPOTIFY"
type input "_SPOTIFY"
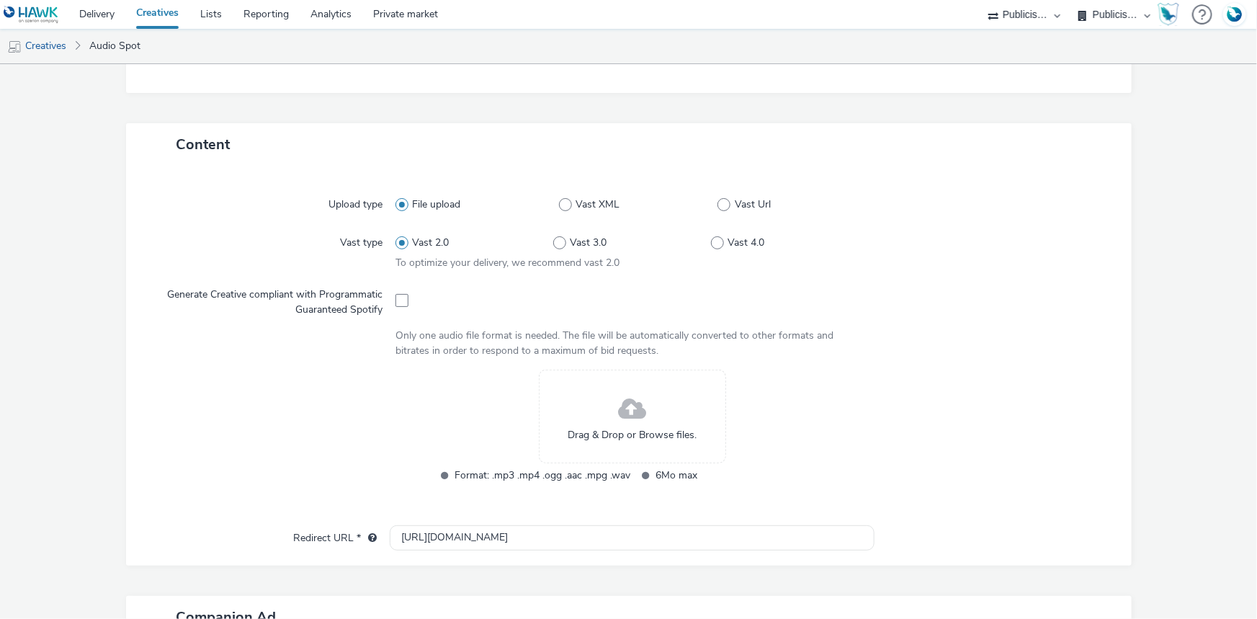
scroll to position [327, 0]
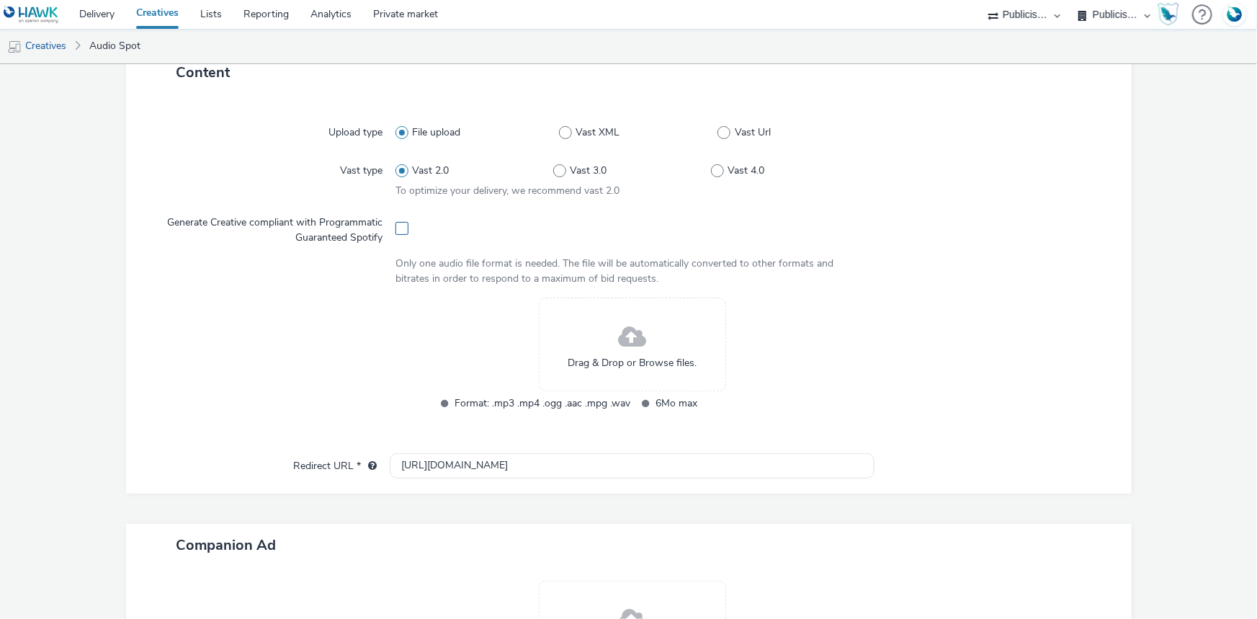
click at [397, 223] on span at bounding box center [402, 228] width 13 height 13
checkbox input "true"
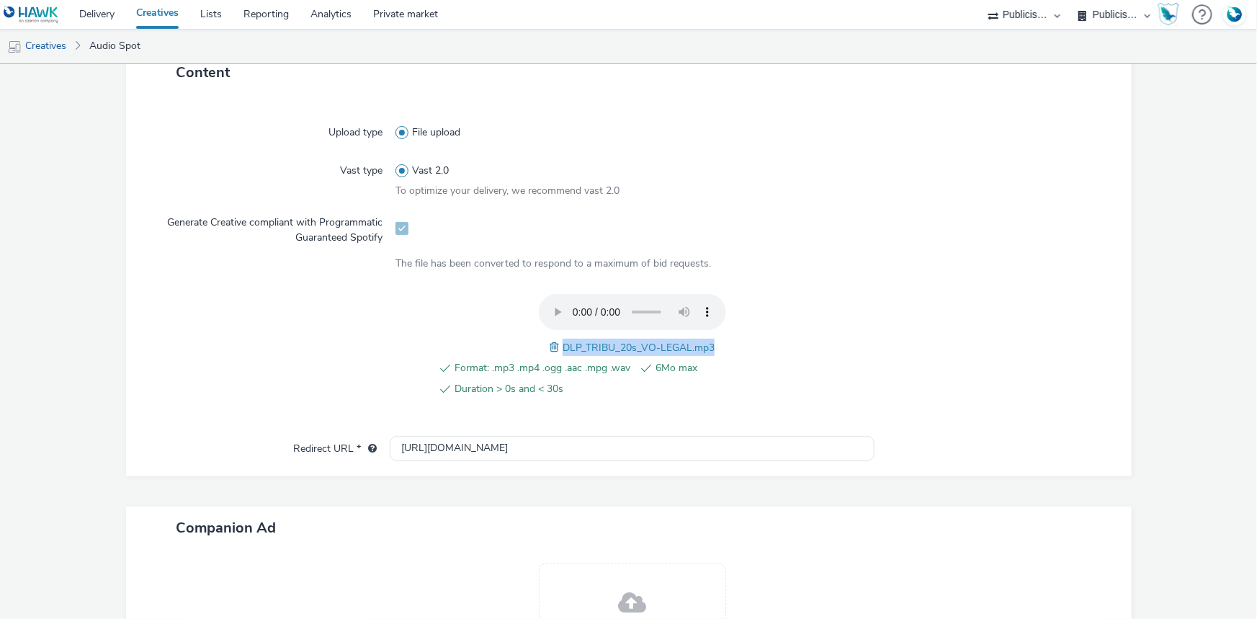
drag, startPoint x: 558, startPoint y: 342, endPoint x: 710, endPoint y: 343, distance: 152.0
click at [710, 343] on div "Format: .mp3 .mp4 .ogg .aac .mpg .wav 6Mo max Duration > 0s and < 30s DLP_TRIBU…" at bounding box center [632, 353] width 473 height 119
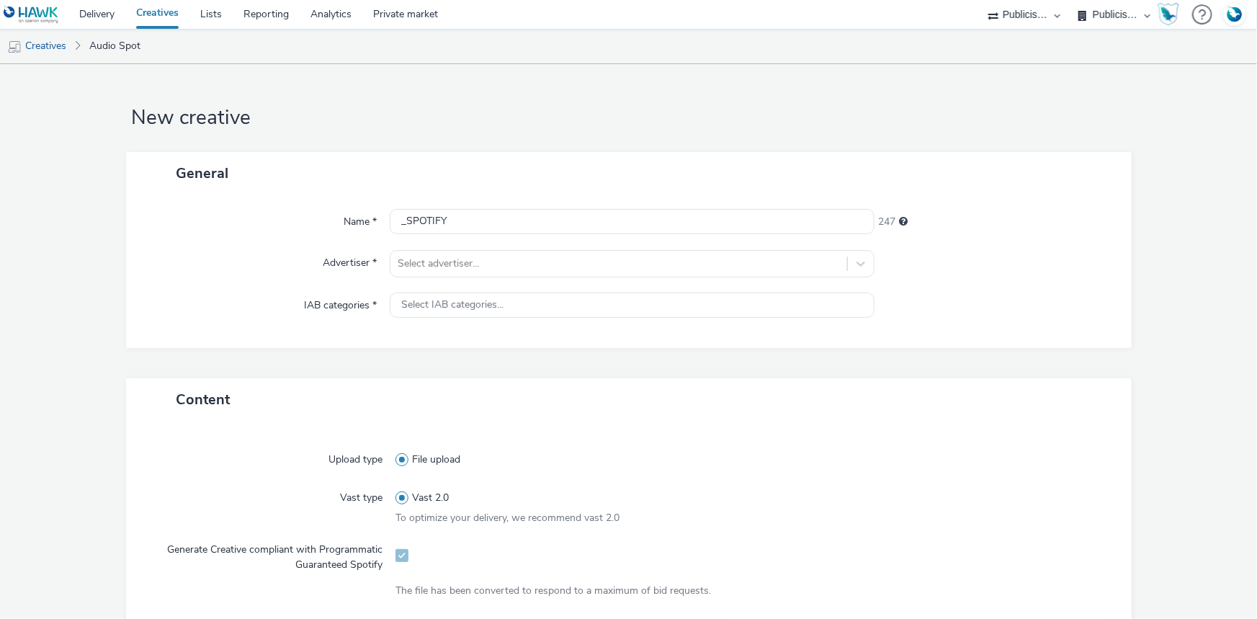
scroll to position [393, 0]
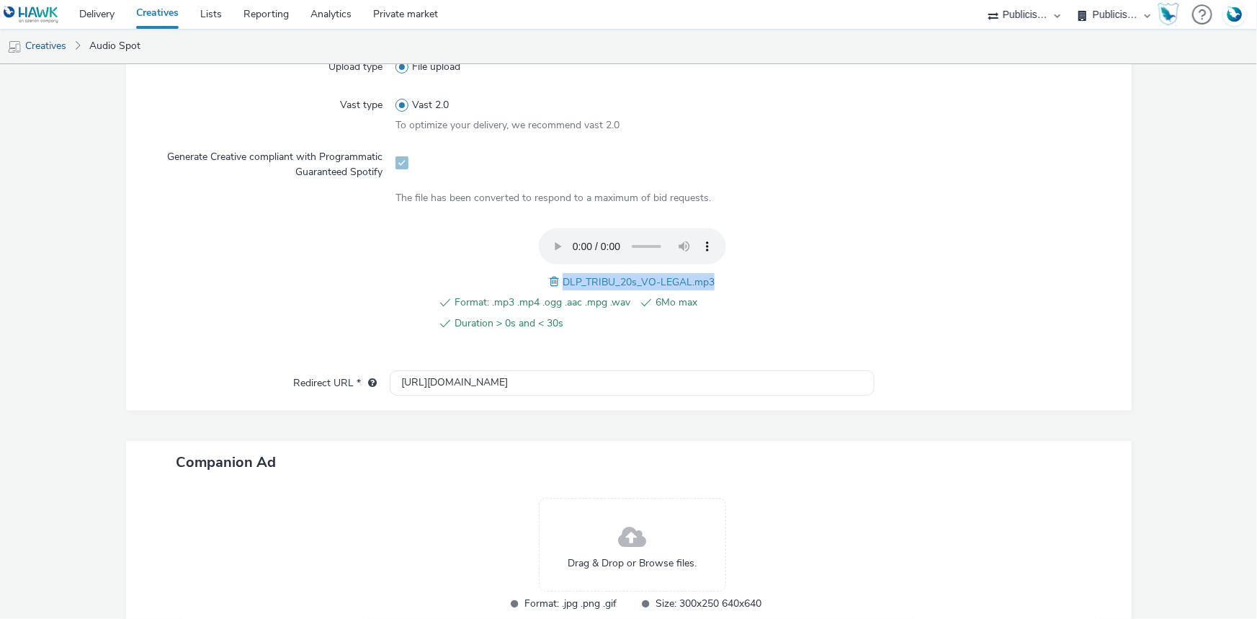
copy span "DLP_TRIBU_20s_VO-LEGAL.mp3"
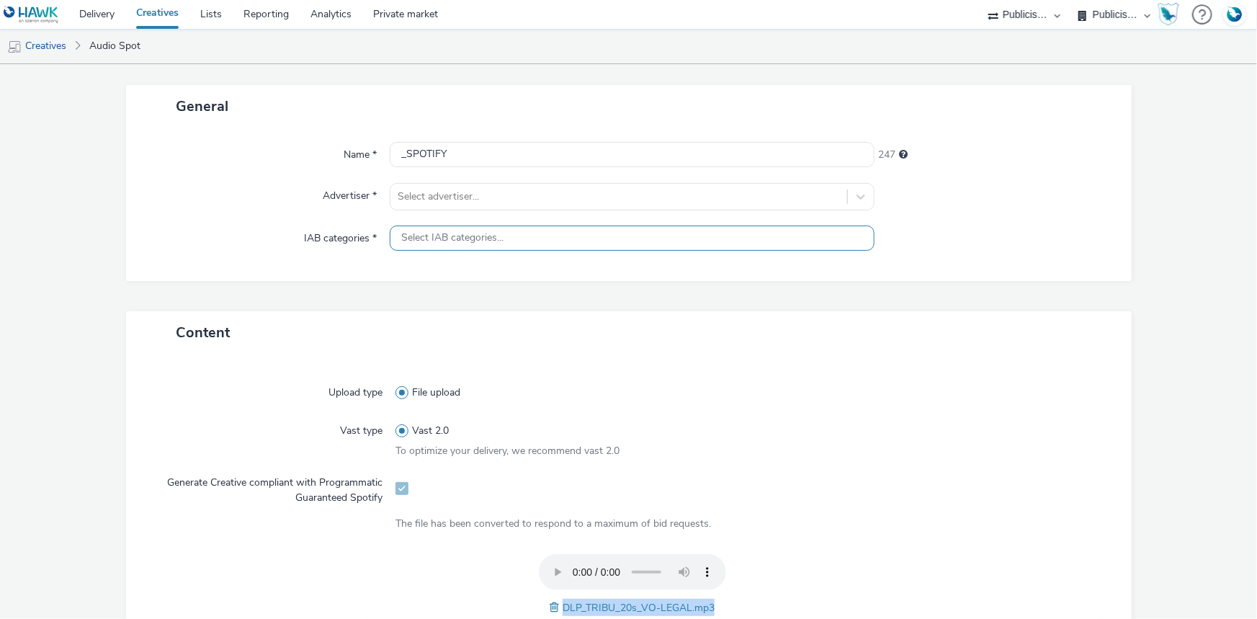
scroll to position [65, 0]
click at [393, 158] on input "_SPOTIFY" at bounding box center [632, 156] width 485 height 25
paste input "DLP_TRIBU_20s_VO-LEGAL.mp3"
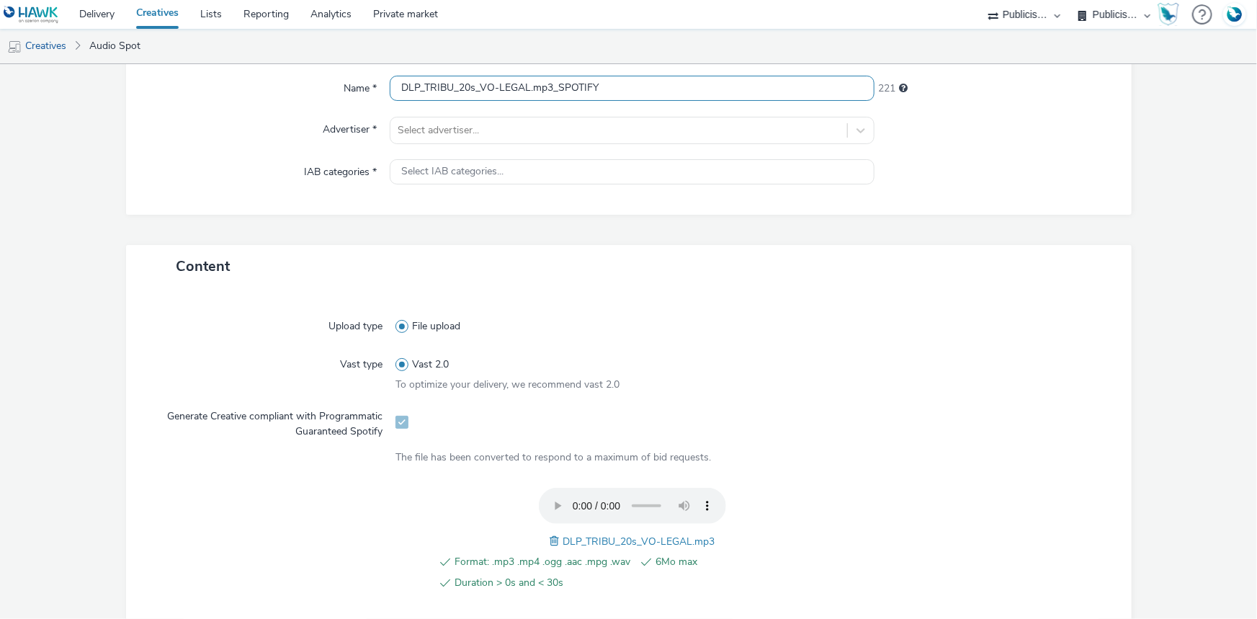
scroll to position [130, 0]
type input "DLP_TRIBU_20s_VO-LEGAL.mp3_SPOTIFY"
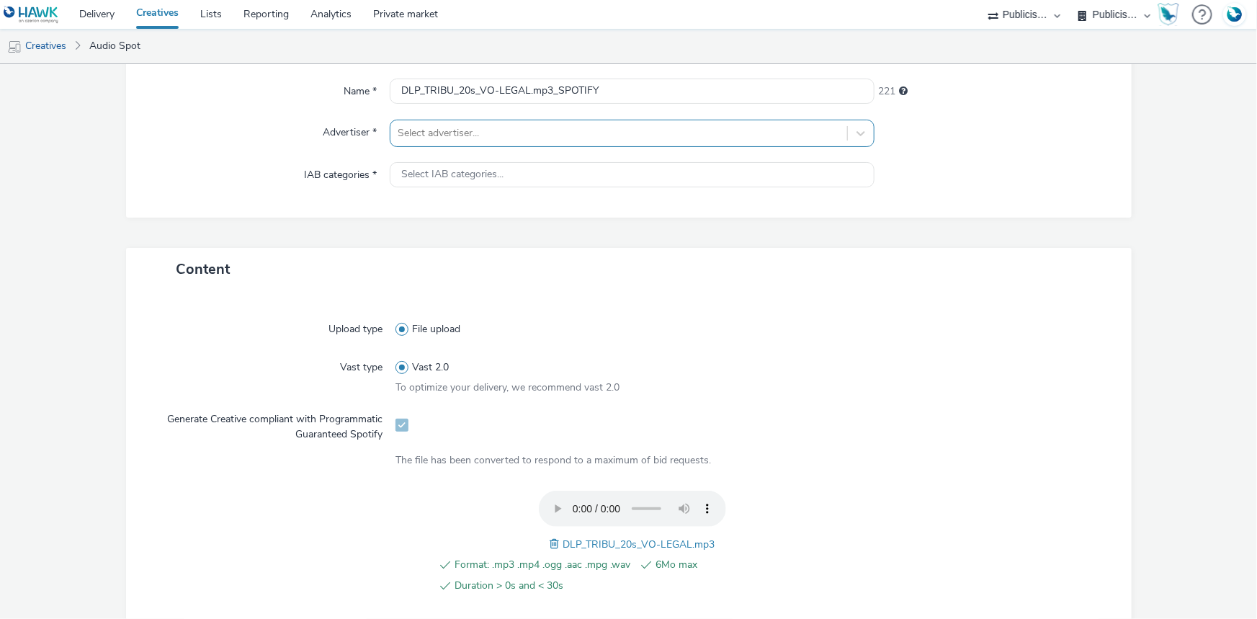
click at [479, 131] on div at bounding box center [619, 133] width 442 height 17
type input "di"
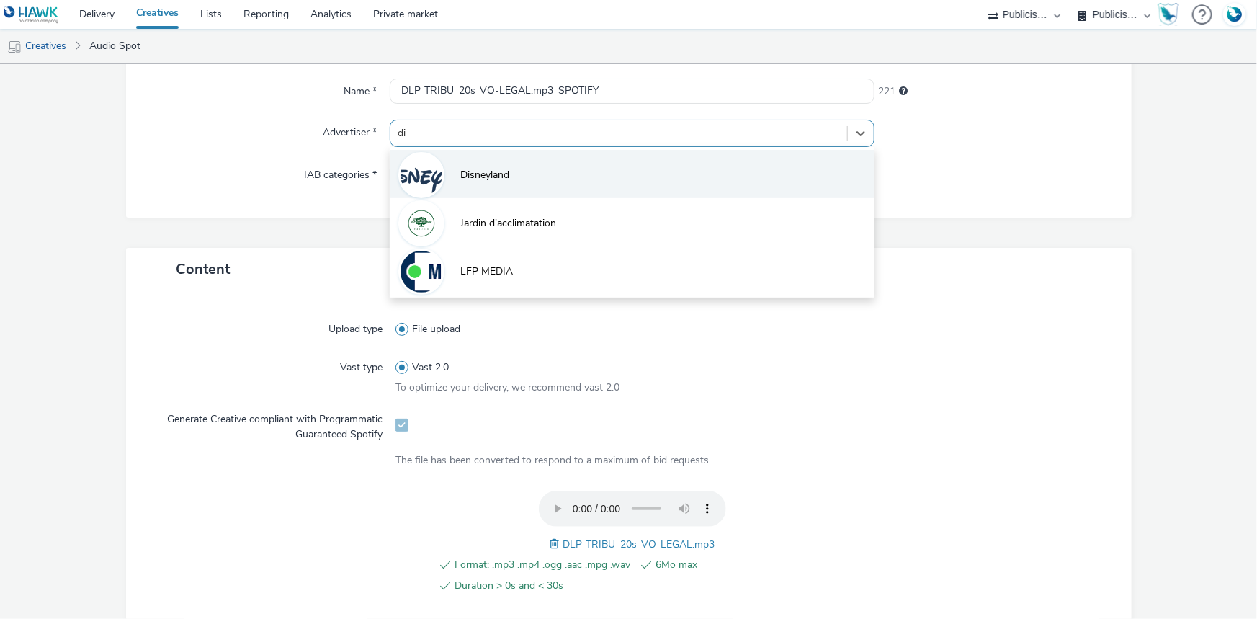
click at [475, 164] on li "Disneyland" at bounding box center [632, 174] width 485 height 48
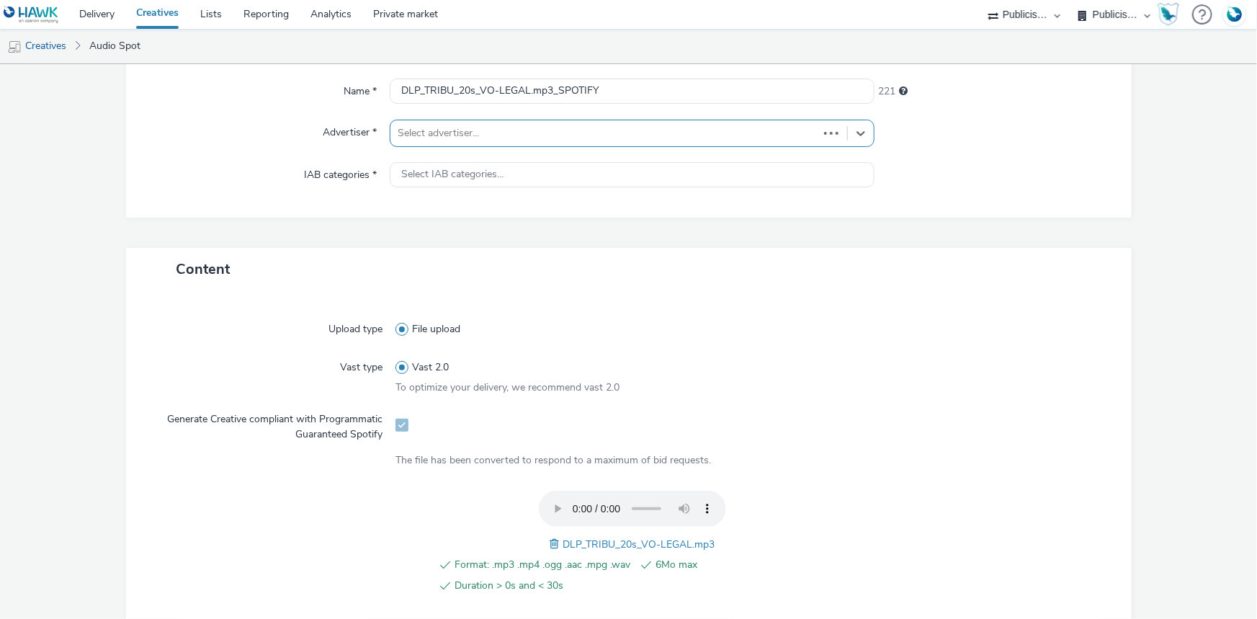
type input "http://disneylandparis.com"
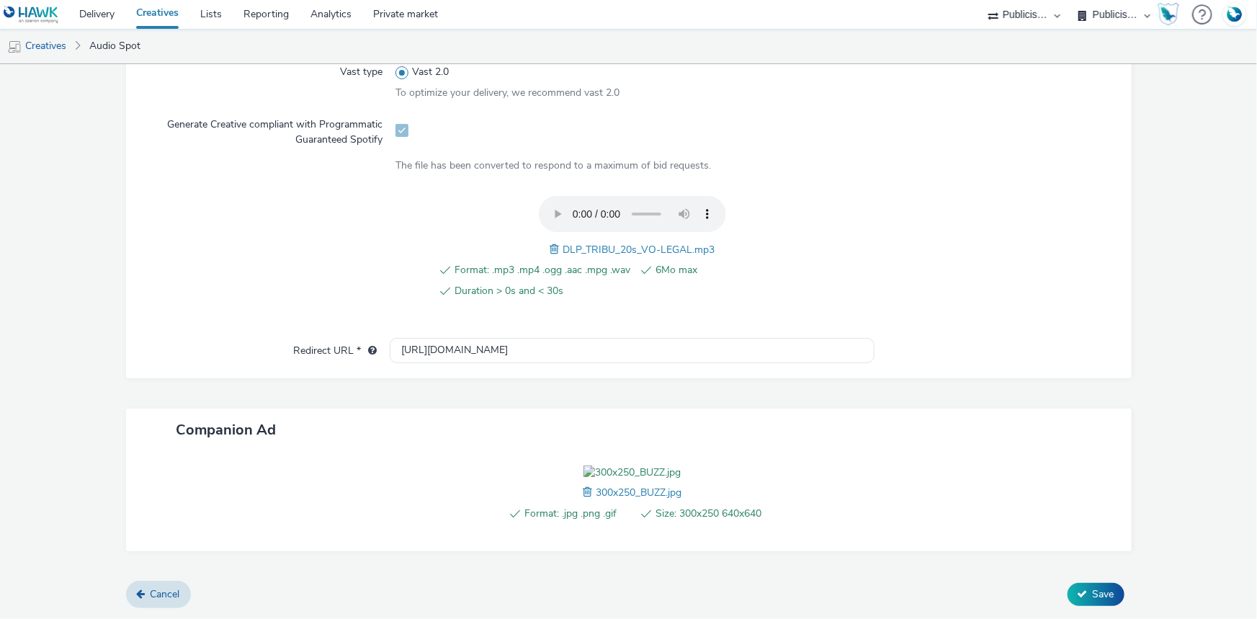
scroll to position [515, 0]
click at [534, 338] on input "http://disneylandparis.com" at bounding box center [632, 350] width 485 height 25
drag, startPoint x: 430, startPoint y: 269, endPoint x: 375, endPoint y: 269, distance: 54.8
click at [375, 338] on div "Redirect URL * http://disneylandparis.com" at bounding box center [629, 351] width 977 height 26
paste input "https://tickets.disneylandparis.com/fr-fr/tickets"
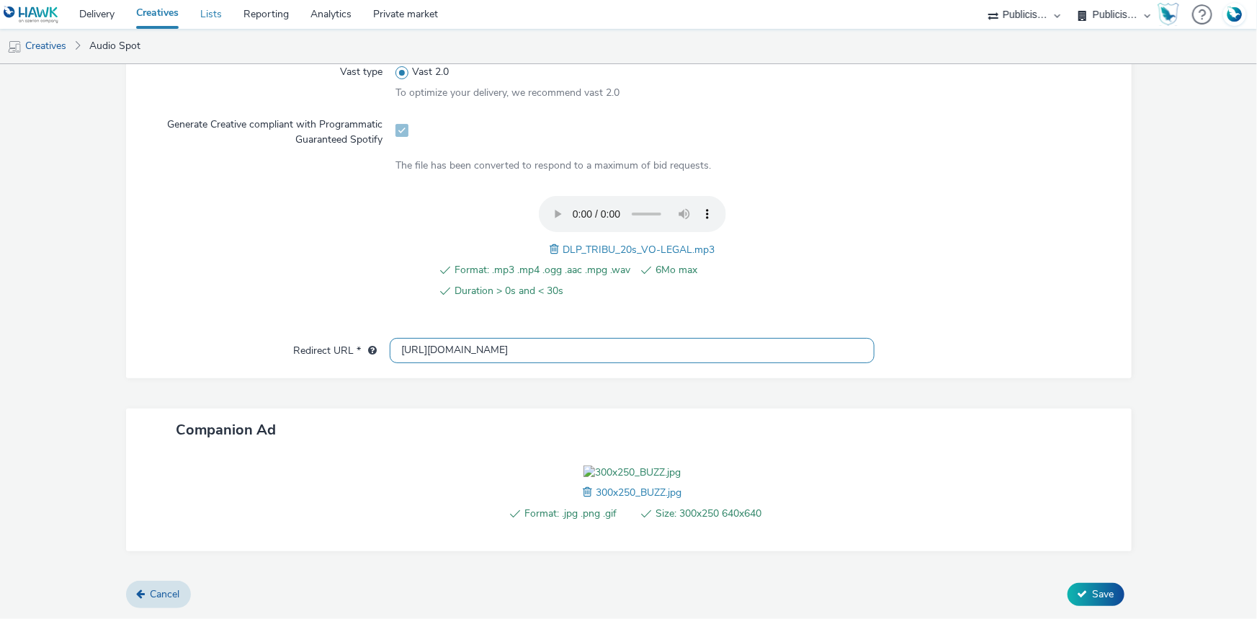
type input "https://tickets.disneylandparis.com/fr-fr/tickets"
click at [1079, 589] on button "Save" at bounding box center [1096, 594] width 57 height 23
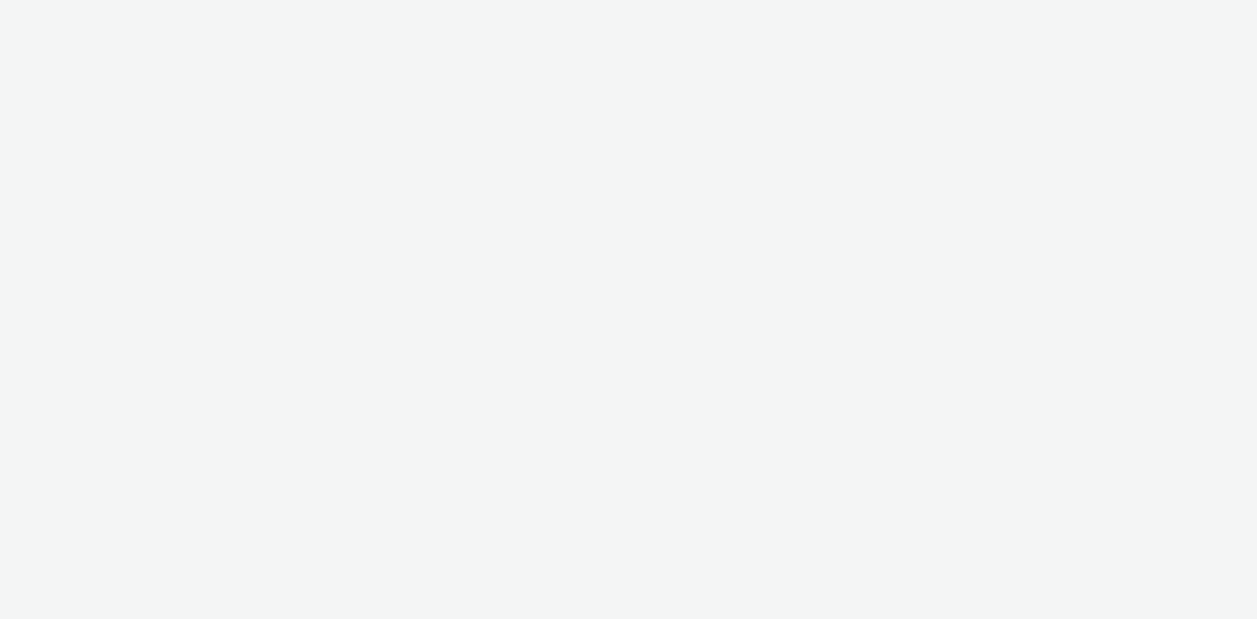
select select "d07aba32-d775-4fed-a722-f10c6504dd64"
select select "f97d6638-e0a1-4f7a-bf46-55015878e29e"
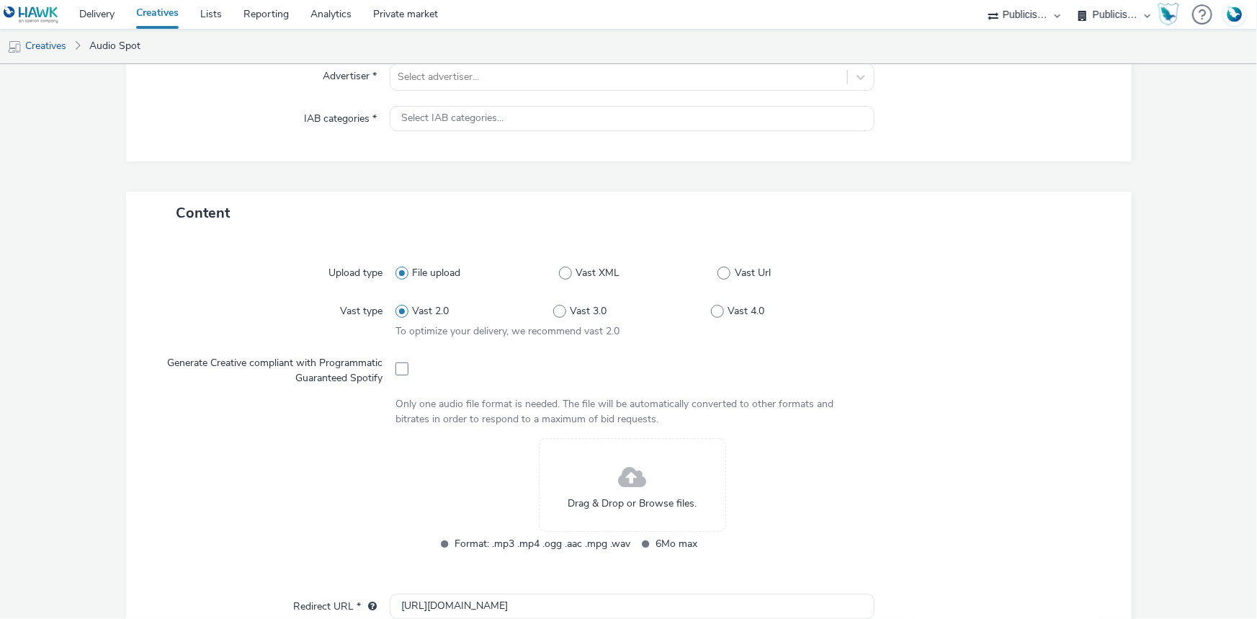
scroll to position [327, 0]
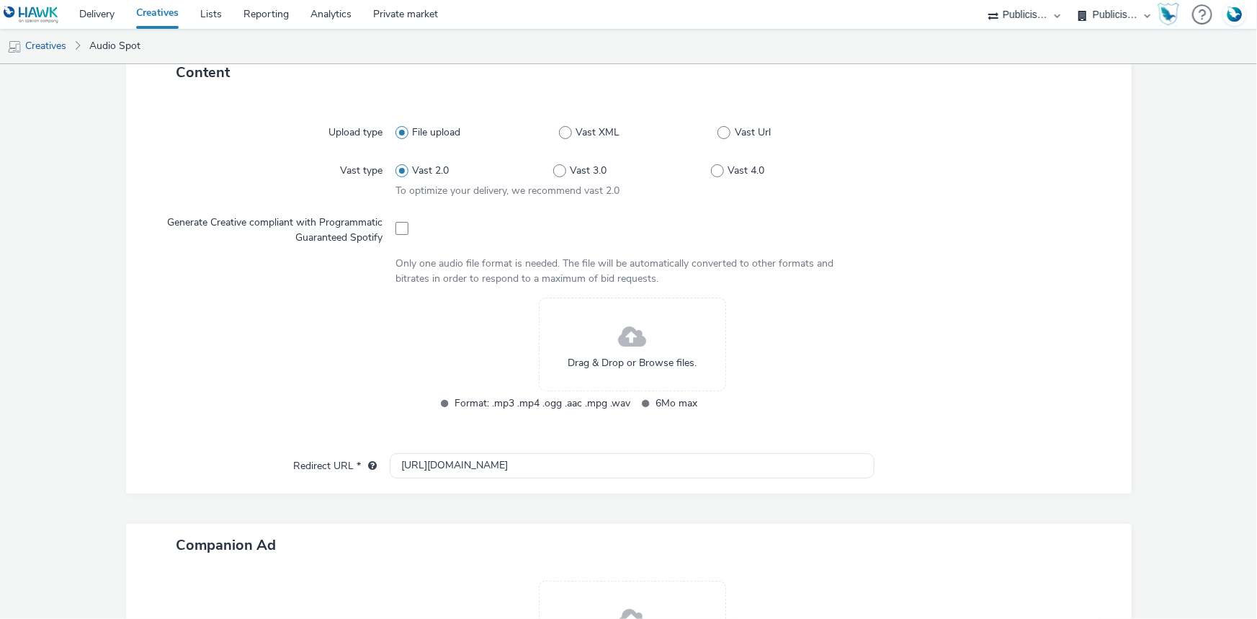
click at [398, 236] on div at bounding box center [632, 227] width 473 height 35
click at [396, 228] on span at bounding box center [402, 228] width 13 height 13
checkbox input "true"
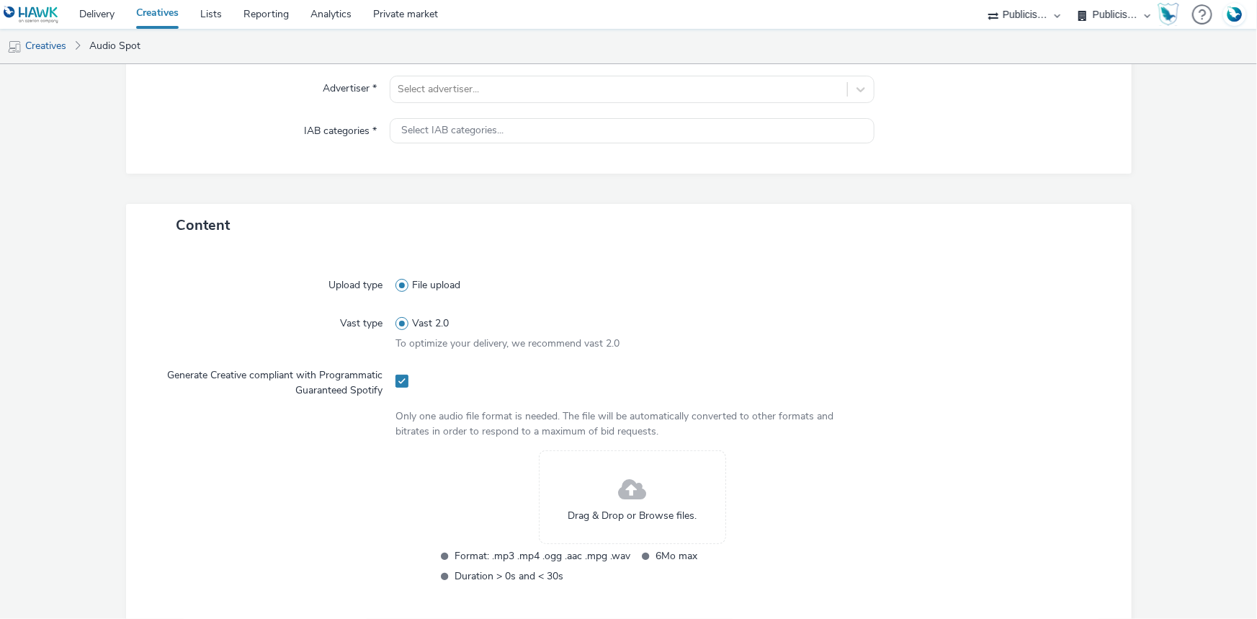
scroll to position [0, 0]
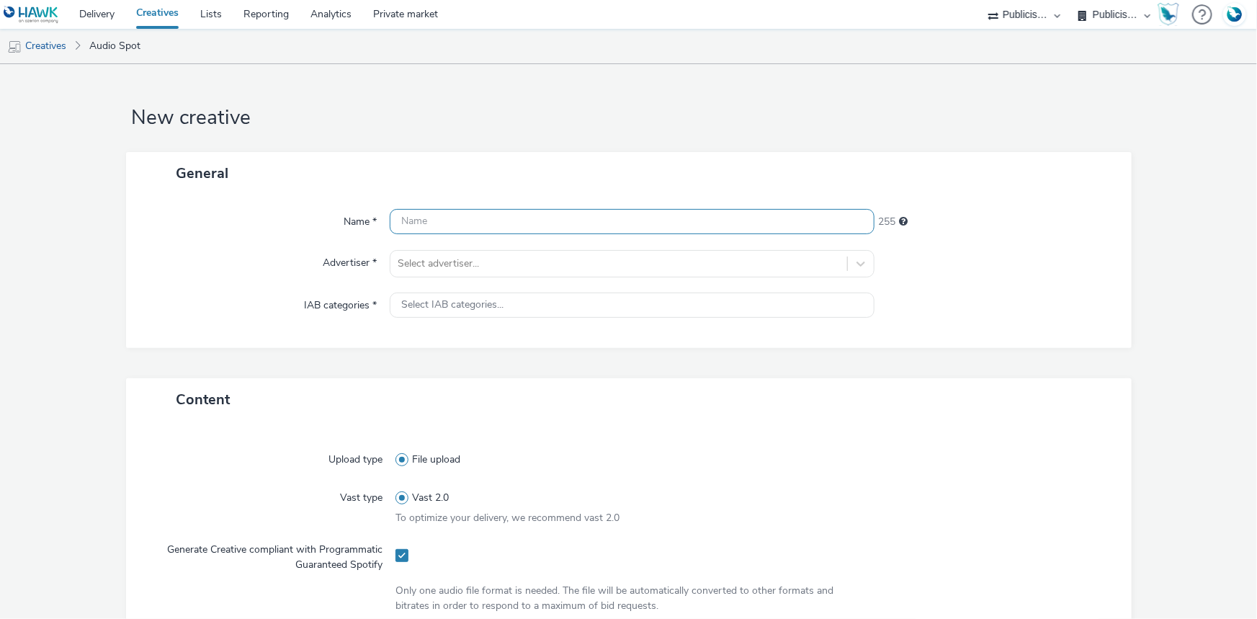
click at [478, 216] on input "text" at bounding box center [632, 221] width 485 height 25
paste input "_SPOTIFY"
type input "_SPOTIFY"
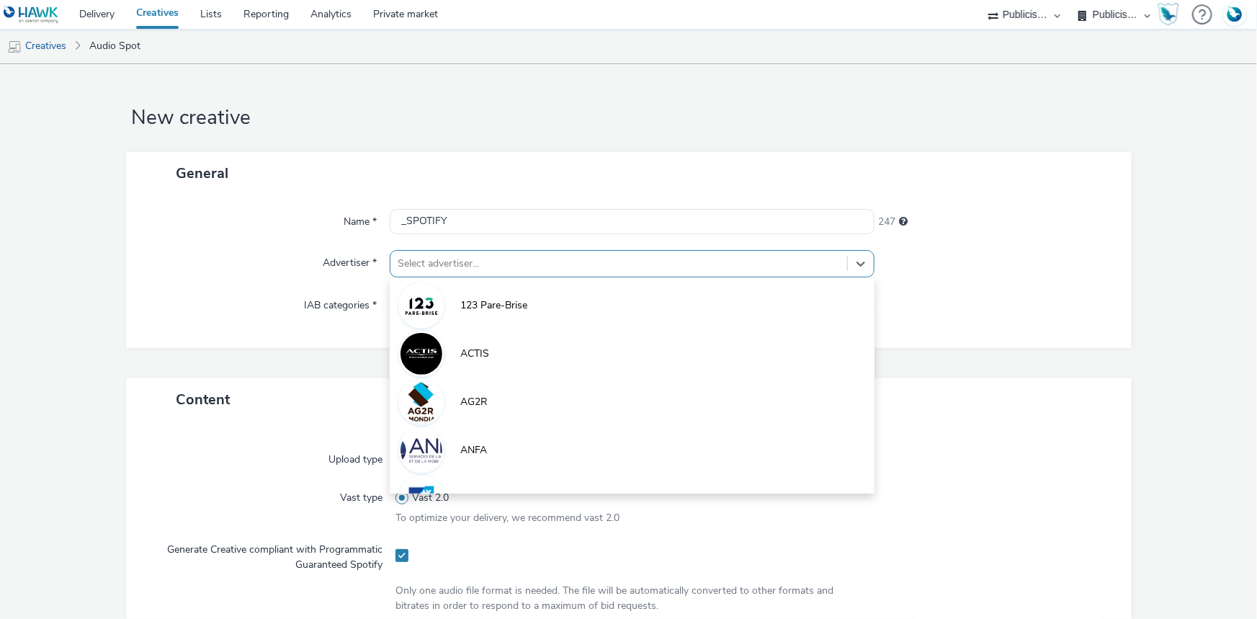
click at [460, 274] on div "Select advertiser..." at bounding box center [619, 263] width 457 height 23
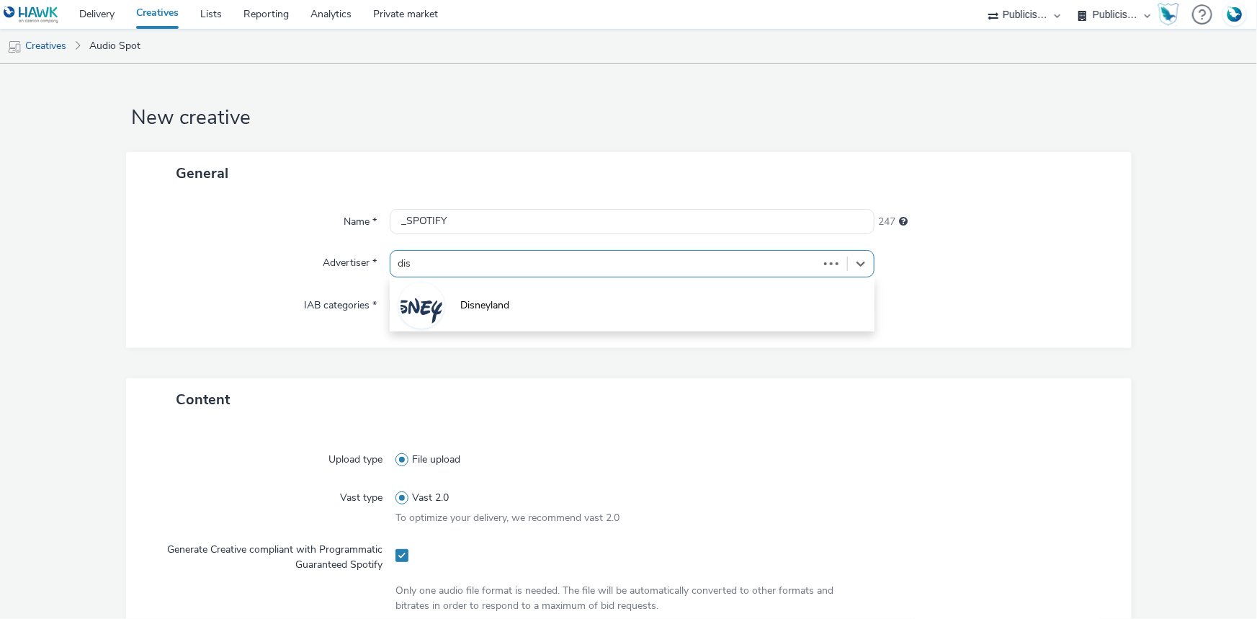
type input "disn"
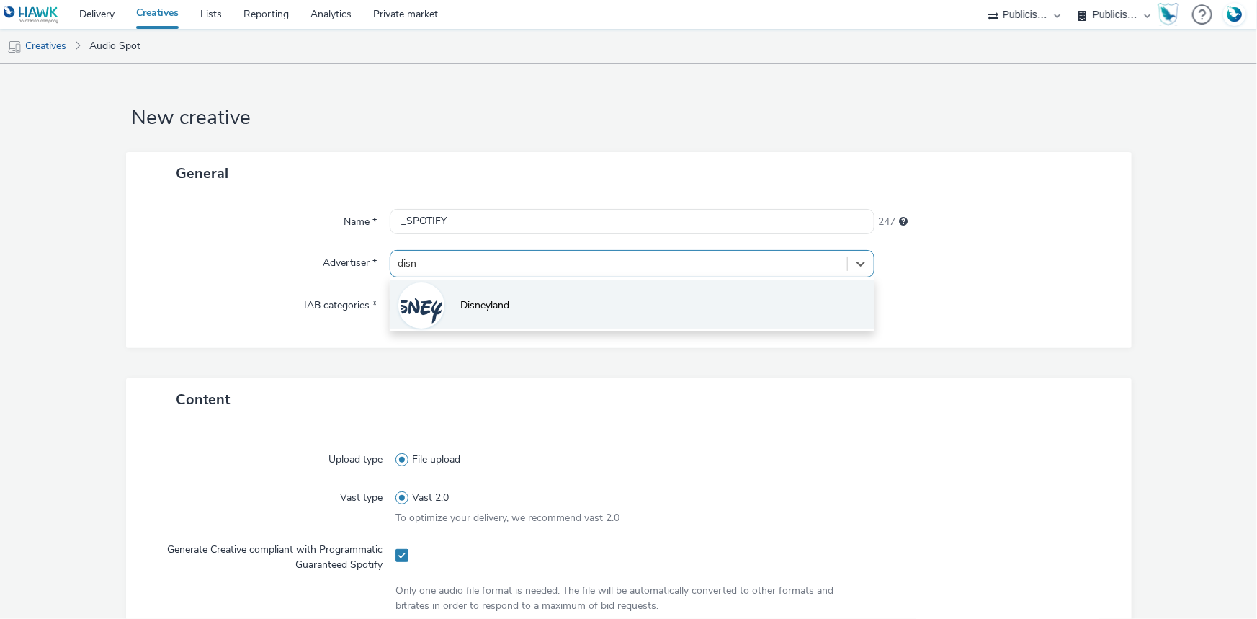
click at [485, 311] on span "Disneyland" at bounding box center [484, 305] width 49 height 14
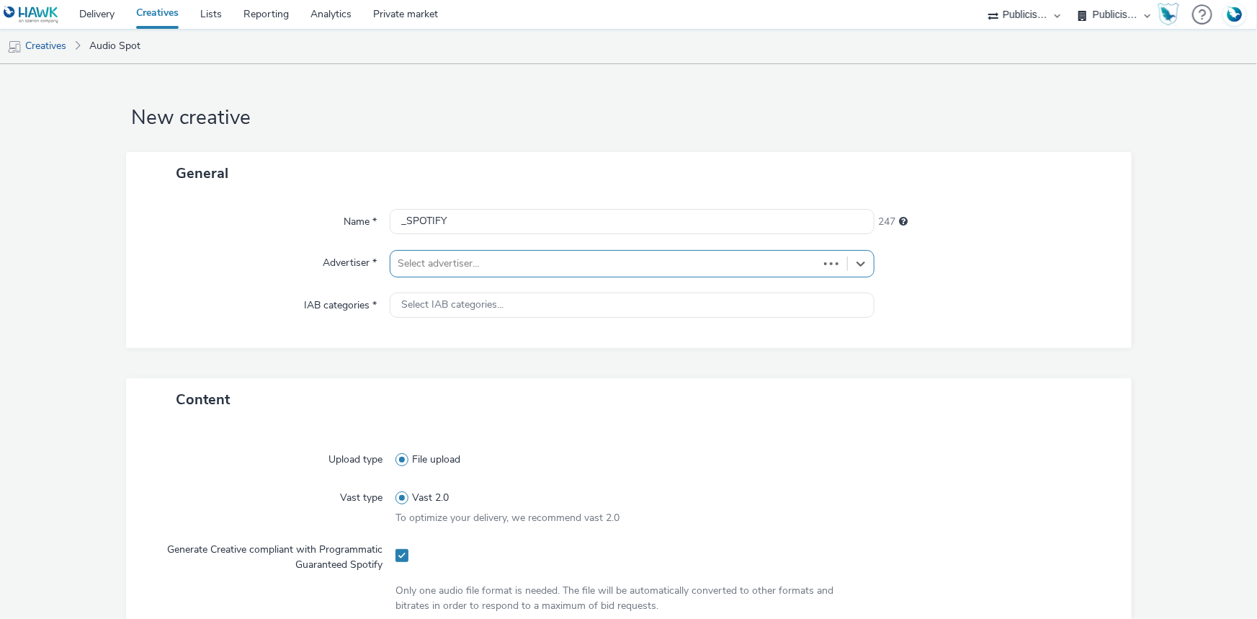
type input "[URL][DOMAIN_NAME]"
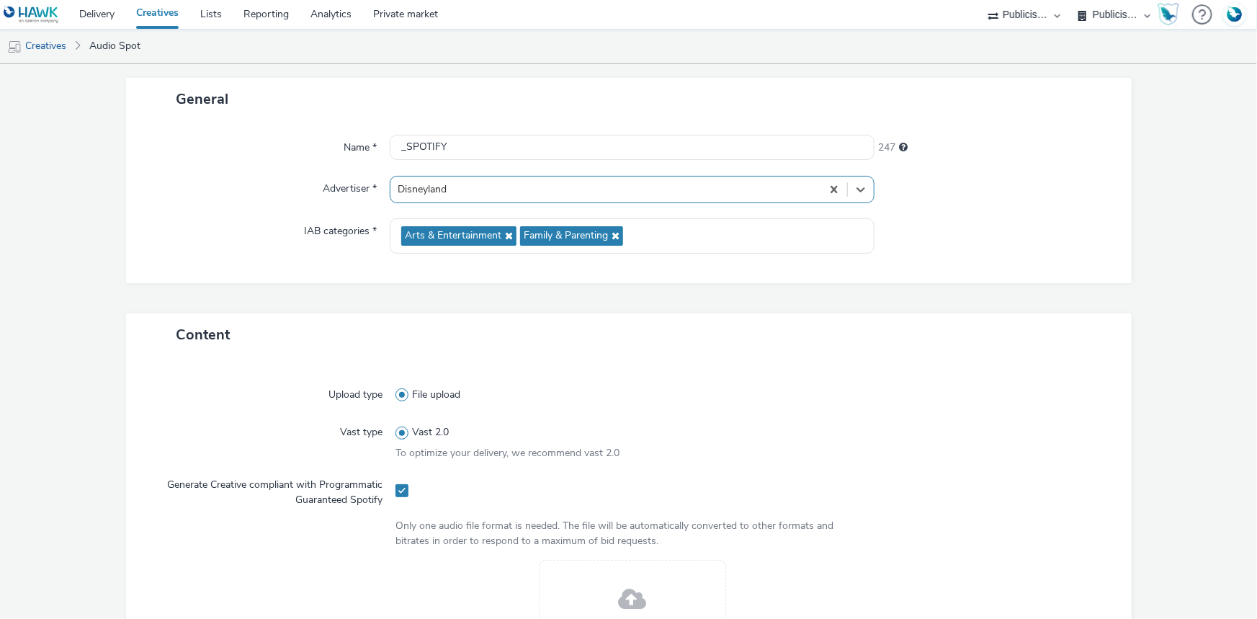
scroll to position [327, 0]
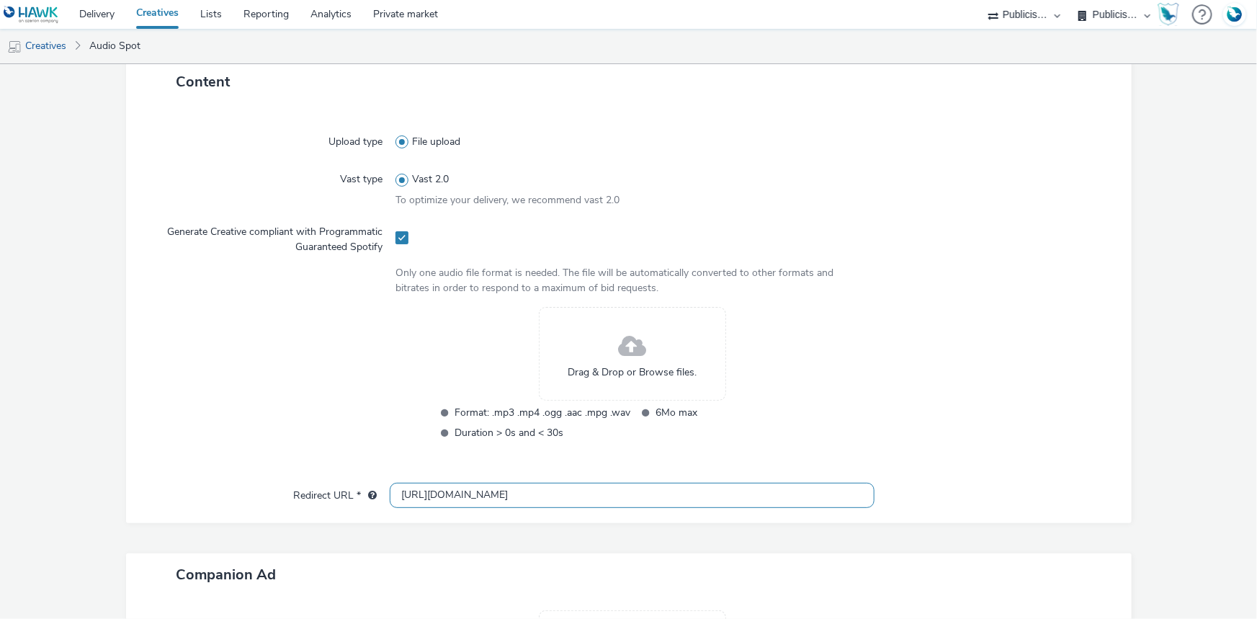
drag, startPoint x: 429, startPoint y: 501, endPoint x: 429, endPoint y: 493, distance: 8.6
click at [429, 493] on input "[URL][DOMAIN_NAME]" at bounding box center [632, 495] width 485 height 25
paste input "[URL][DOMAIN_NAME]"
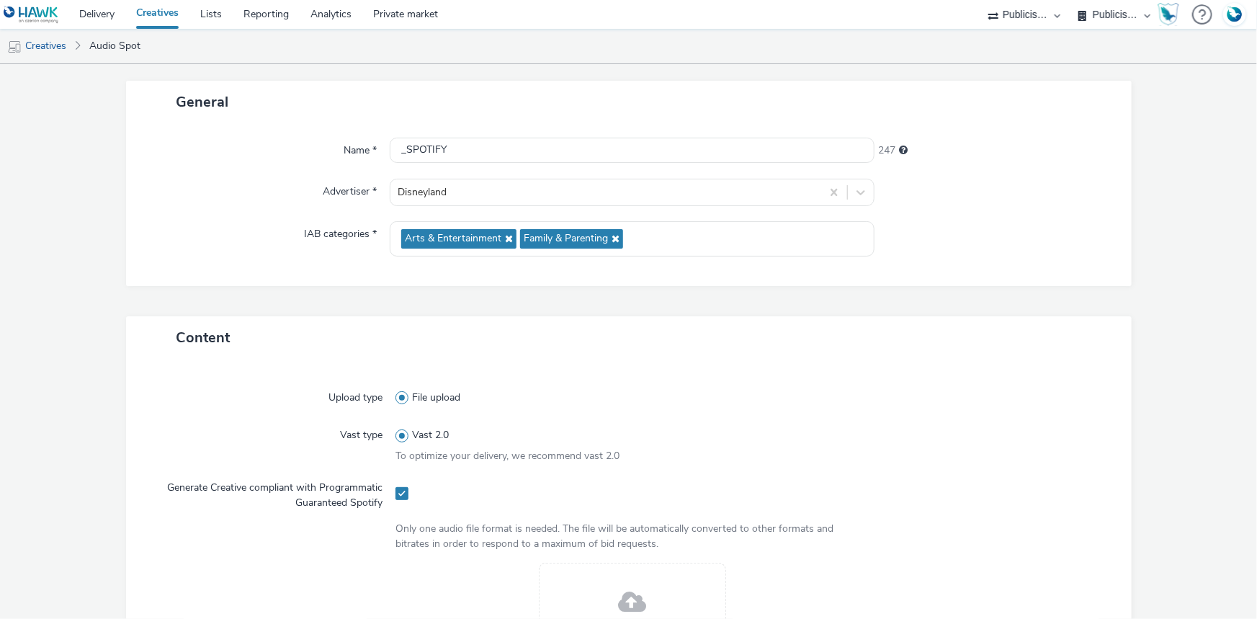
scroll to position [65, 0]
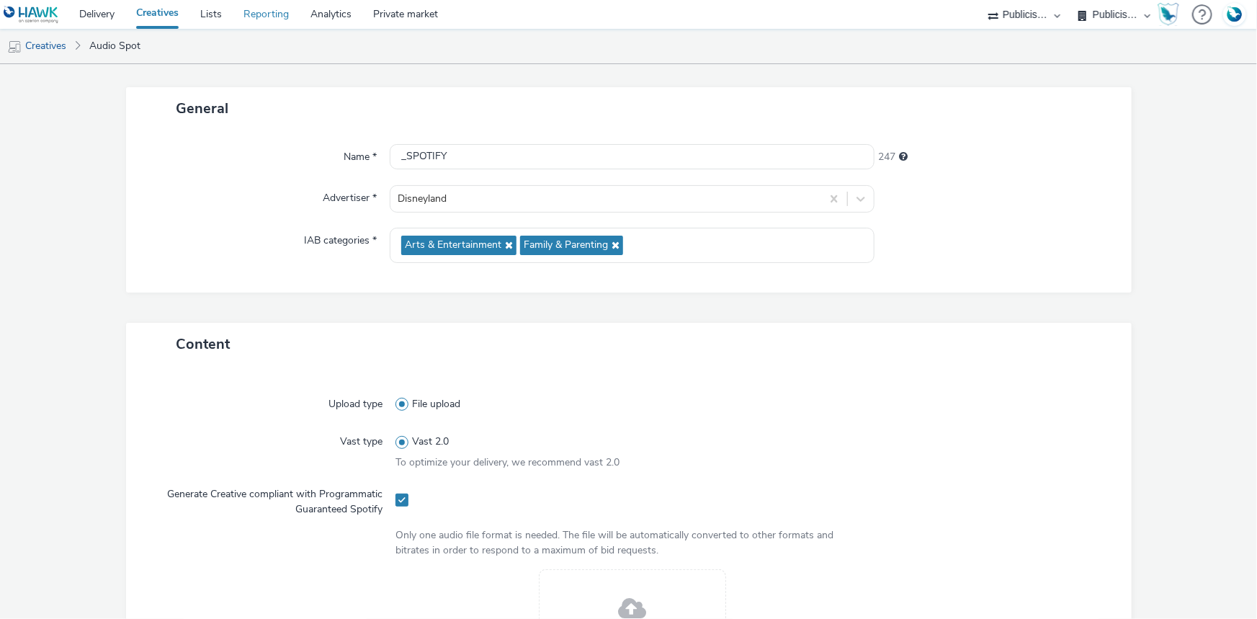
type input "[URL][DOMAIN_NAME]"
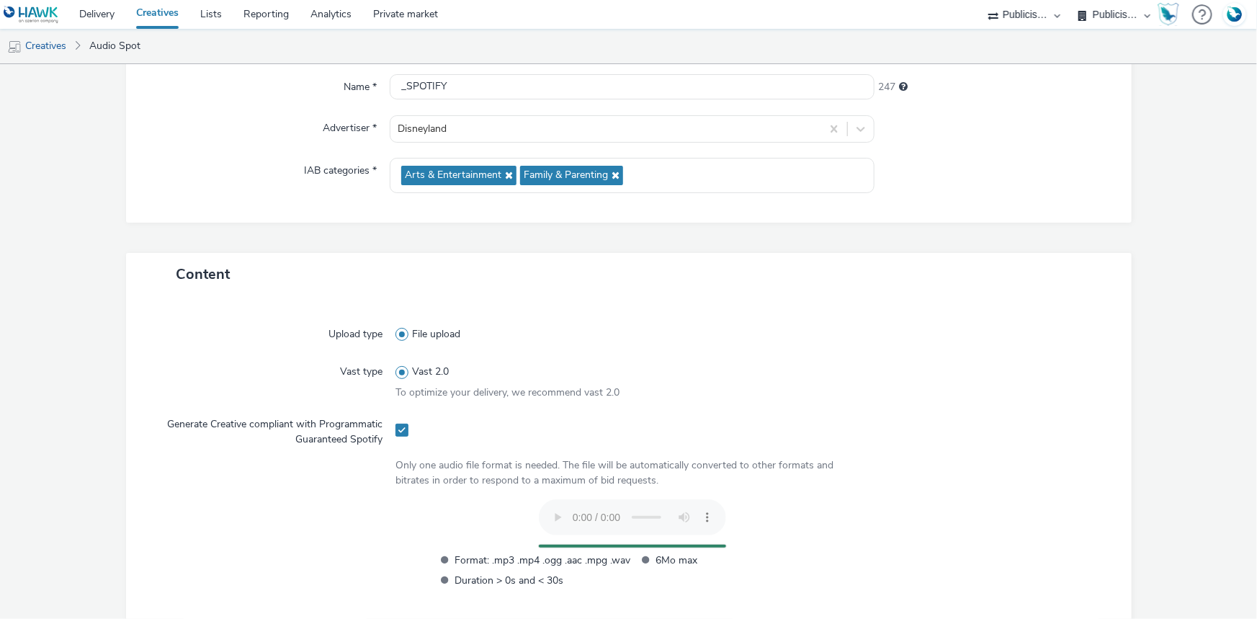
scroll to position [0, 0]
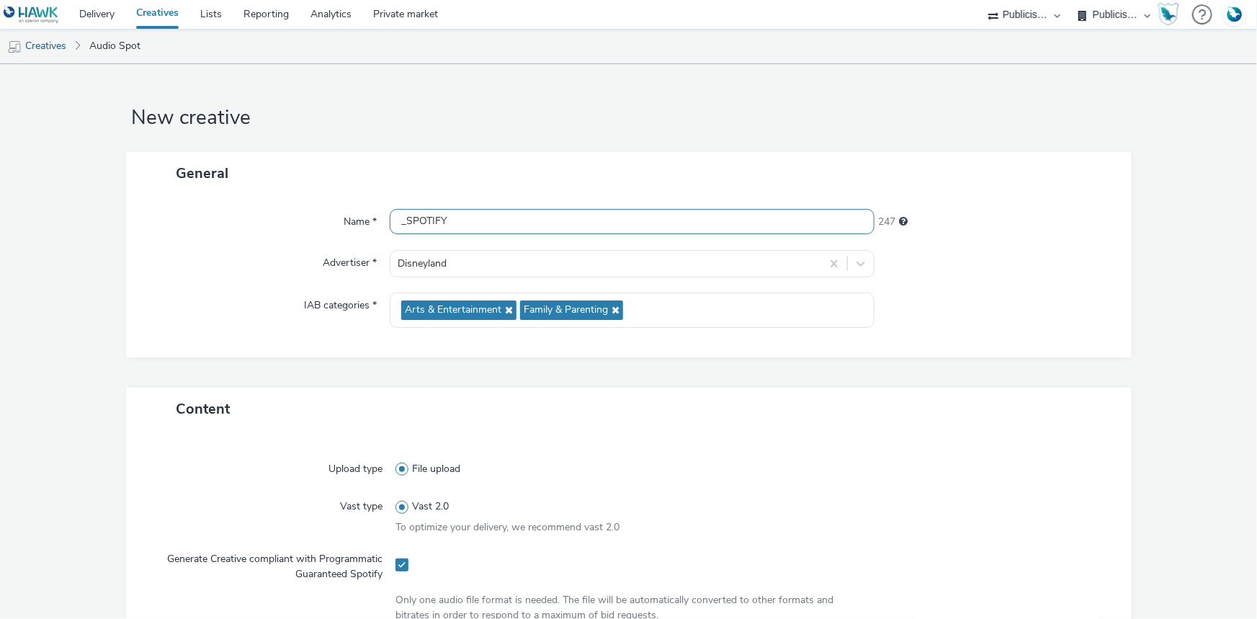
click at [400, 219] on input "_SPOTIFY" at bounding box center [632, 221] width 485 height 25
paste input "DLP_TRIBU_30s_VO-LEGAL (1).mp3"
click at [545, 221] on input "DLP_TRIBU_30s_VO-LEGAL (1).mp3_SPOTIFY" at bounding box center [632, 221] width 485 height 25
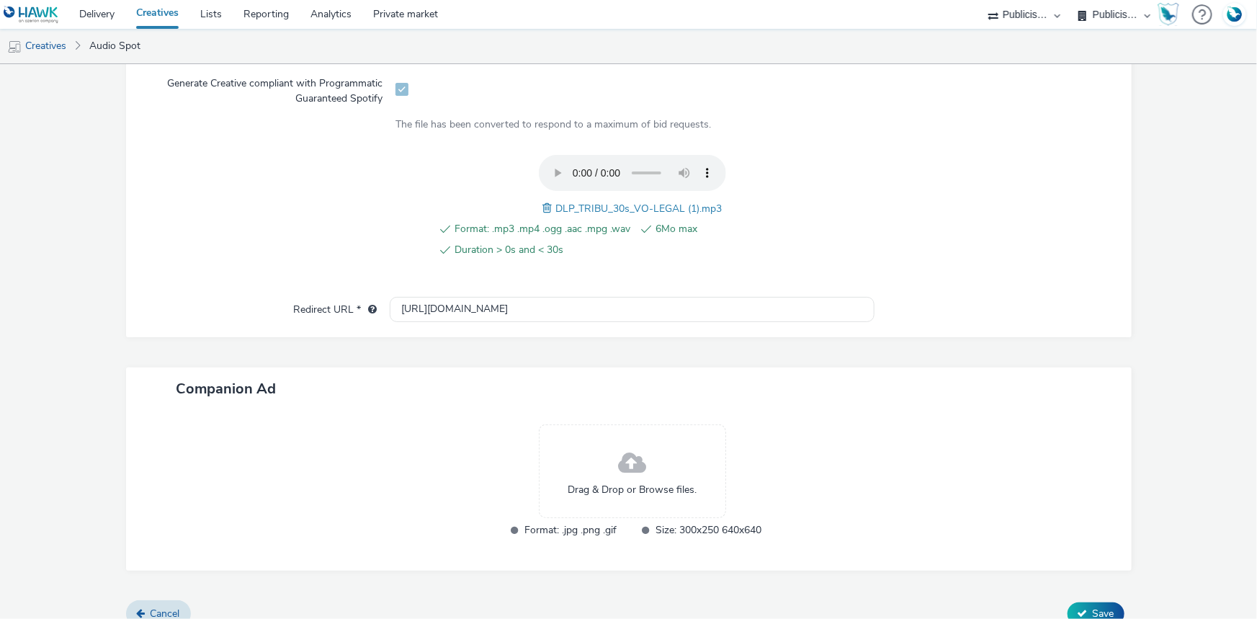
scroll to position [494, 0]
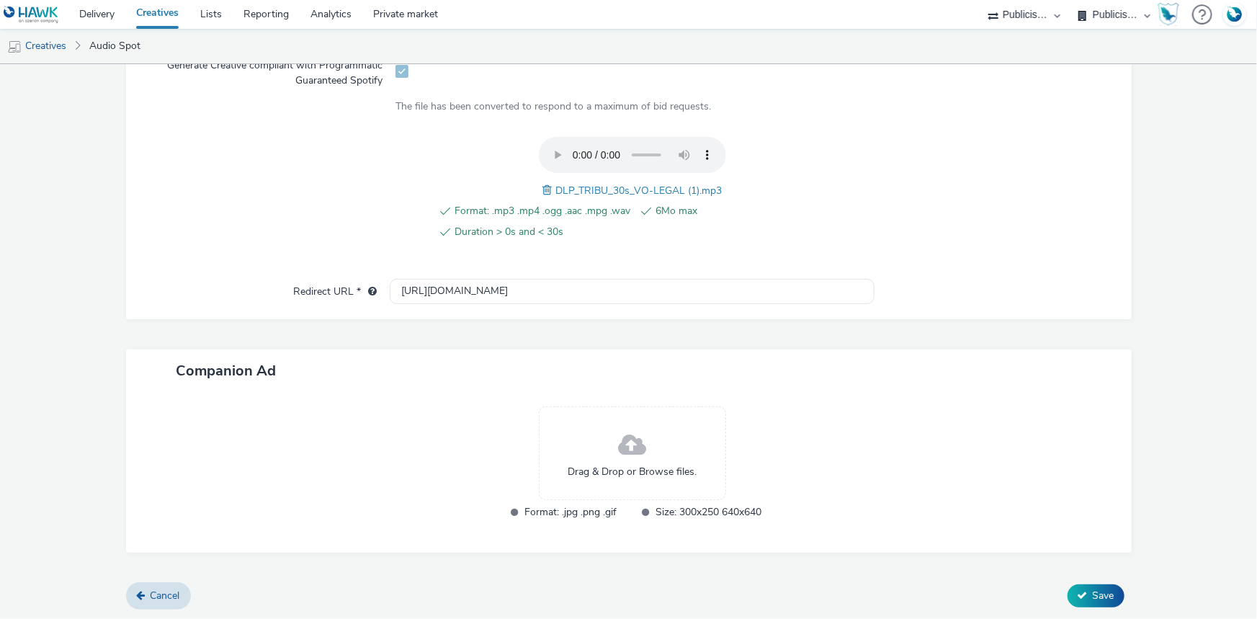
type input "DLP_TRIBU_30s_VO-LEGAL.mp3_SPOTIFY"
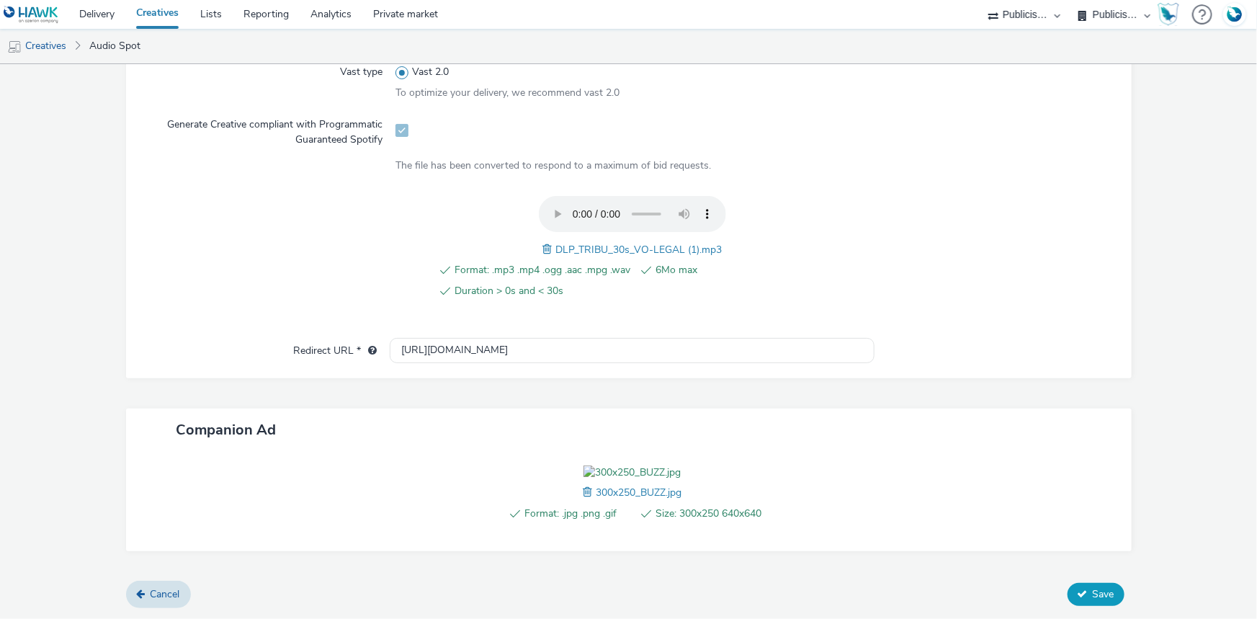
click at [1108, 606] on button "Save" at bounding box center [1096, 594] width 57 height 23
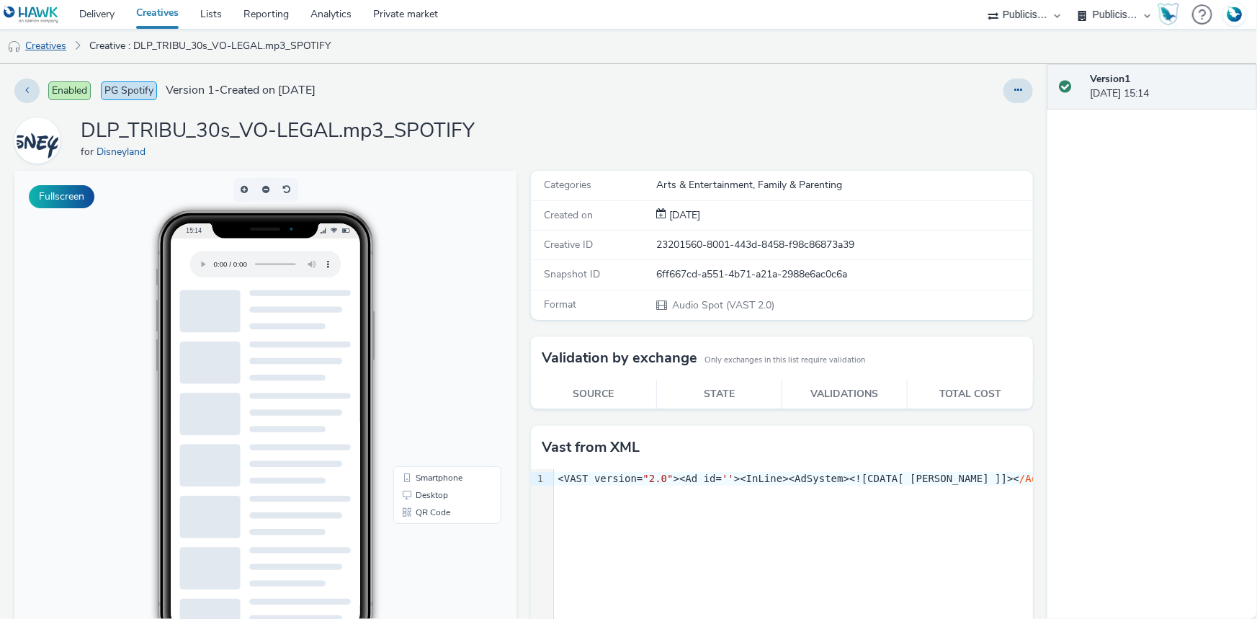
click at [54, 50] on link "Creatives" at bounding box center [36, 46] width 73 height 35
